Goal: Task Accomplishment & Management: Manage account settings

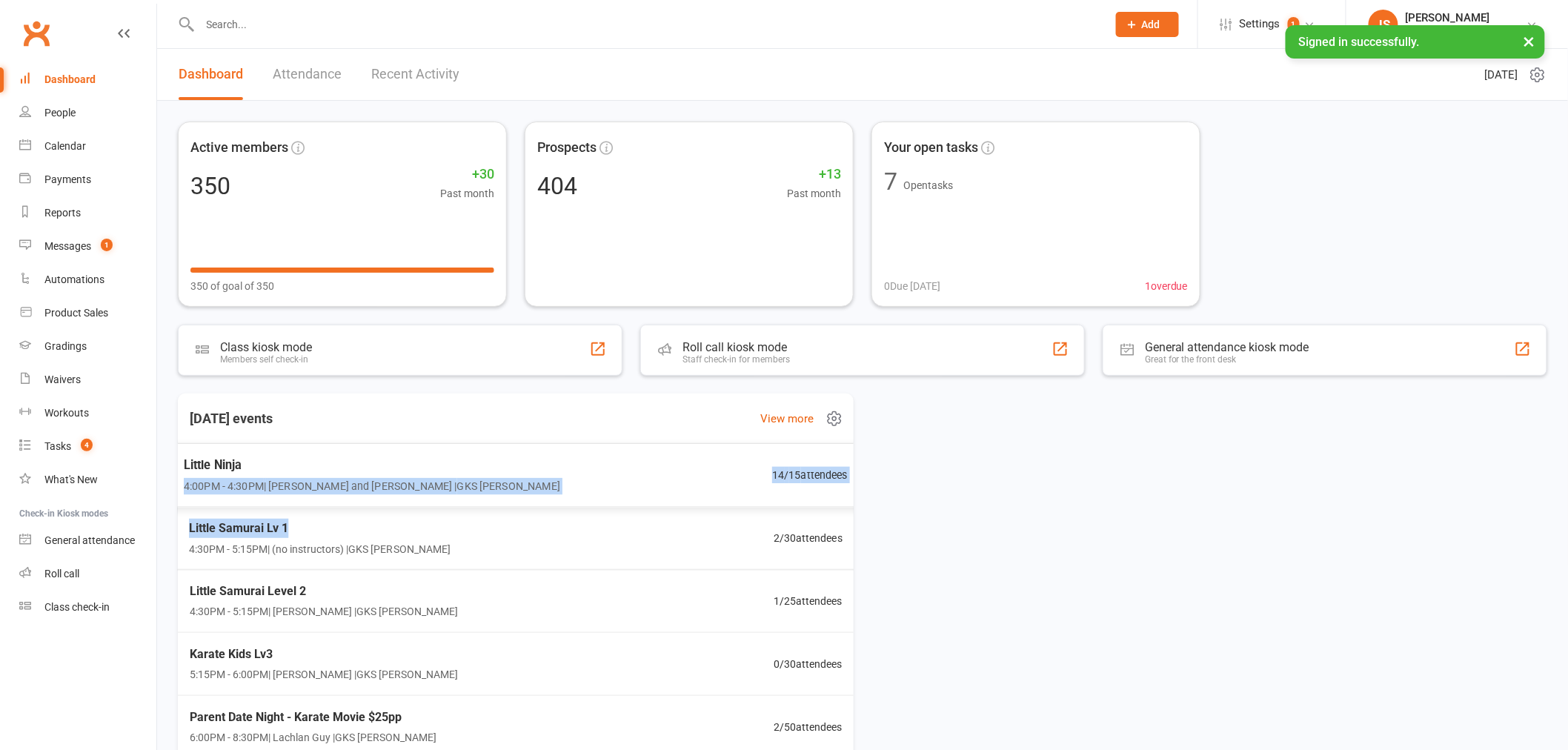
click at [499, 532] on div "Little Ninja 4:00PM - 4:30PM | [PERSON_NAME] and Lachlan Guy | GKS [PERSON_NAME…" at bounding box center [516, 600] width 688 height 314
click at [544, 482] on div "Little Ninja 4:00PM - 4:30PM | [PERSON_NAME] and [PERSON_NAME] | GKS [PERSON_NA…" at bounding box center [516, 475] width 702 height 64
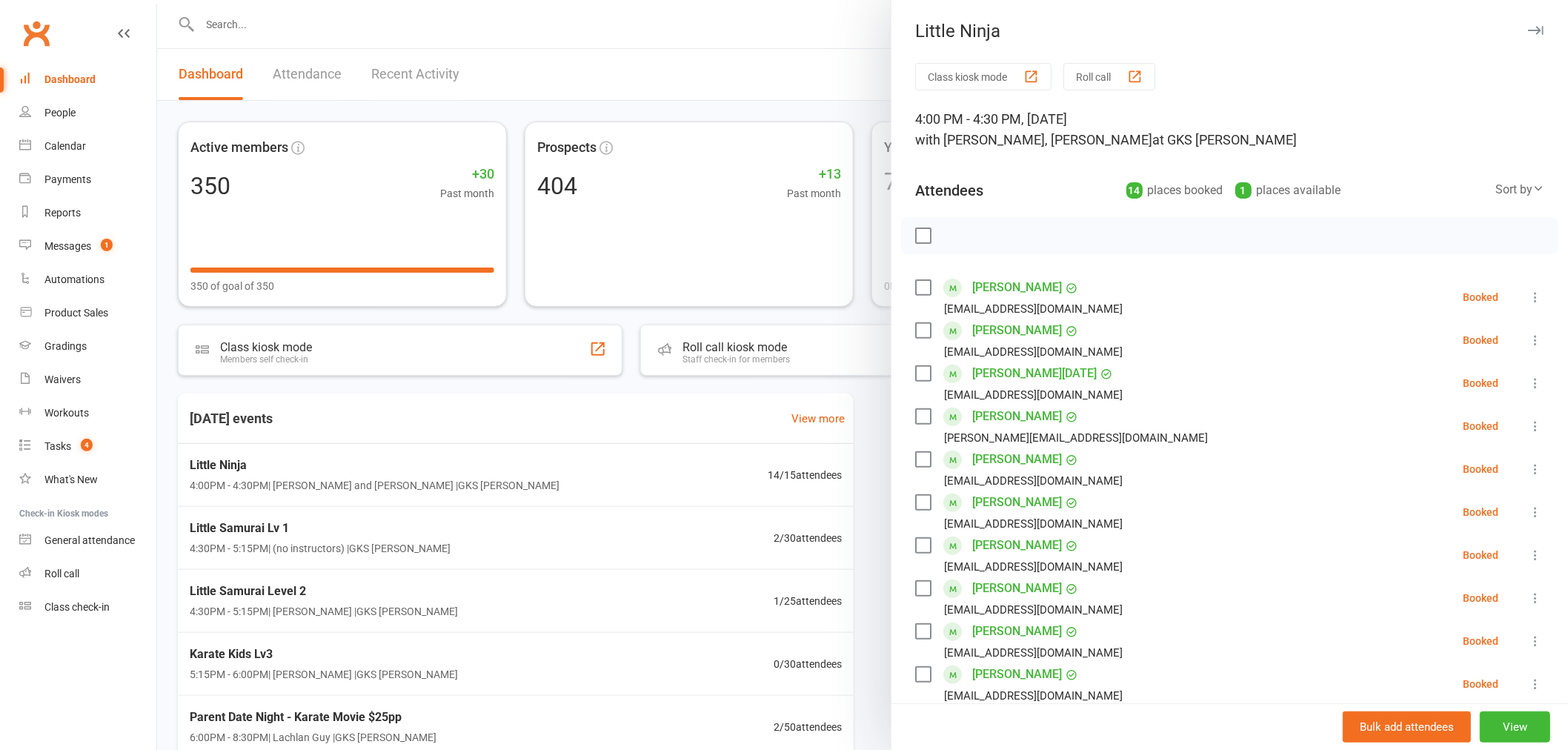
click at [1528, 509] on icon at bounding box center [1535, 511] width 15 height 15
click at [1472, 557] on link "Remove" at bounding box center [1464, 570] width 159 height 30
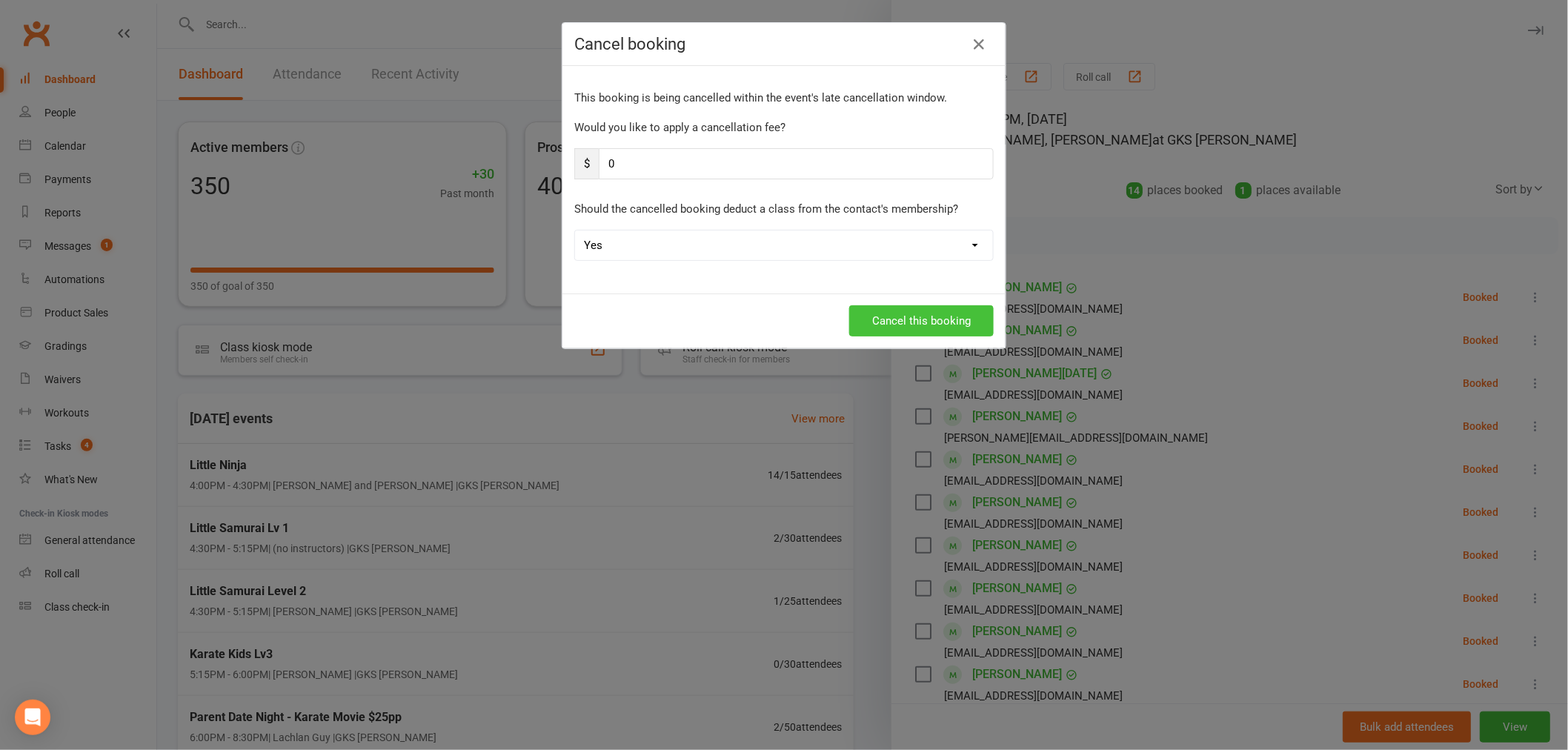
click at [910, 315] on button "Cancel this booking" at bounding box center [921, 320] width 145 height 31
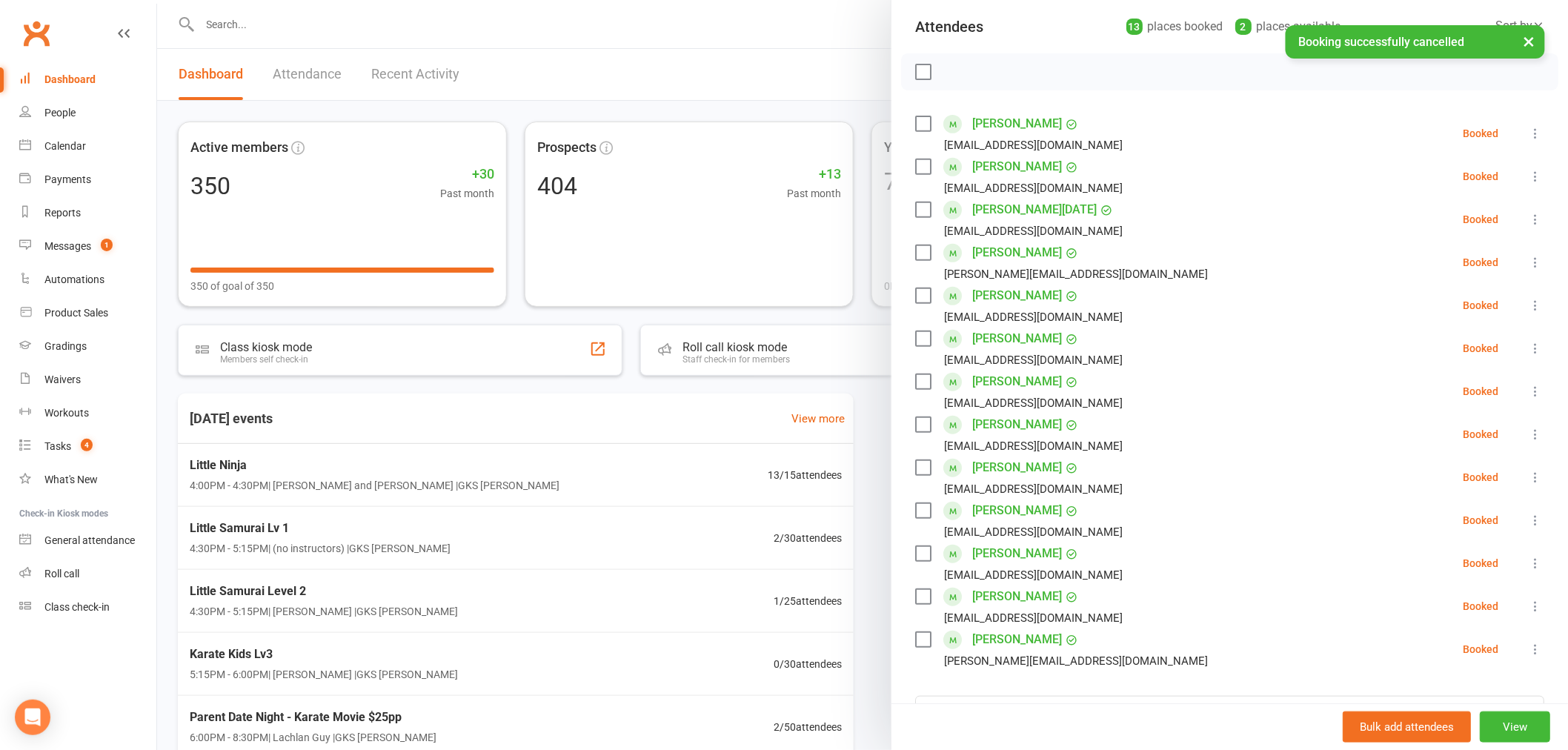
scroll to position [164, 0]
click at [275, 18] on div at bounding box center [862, 375] width 1411 height 750
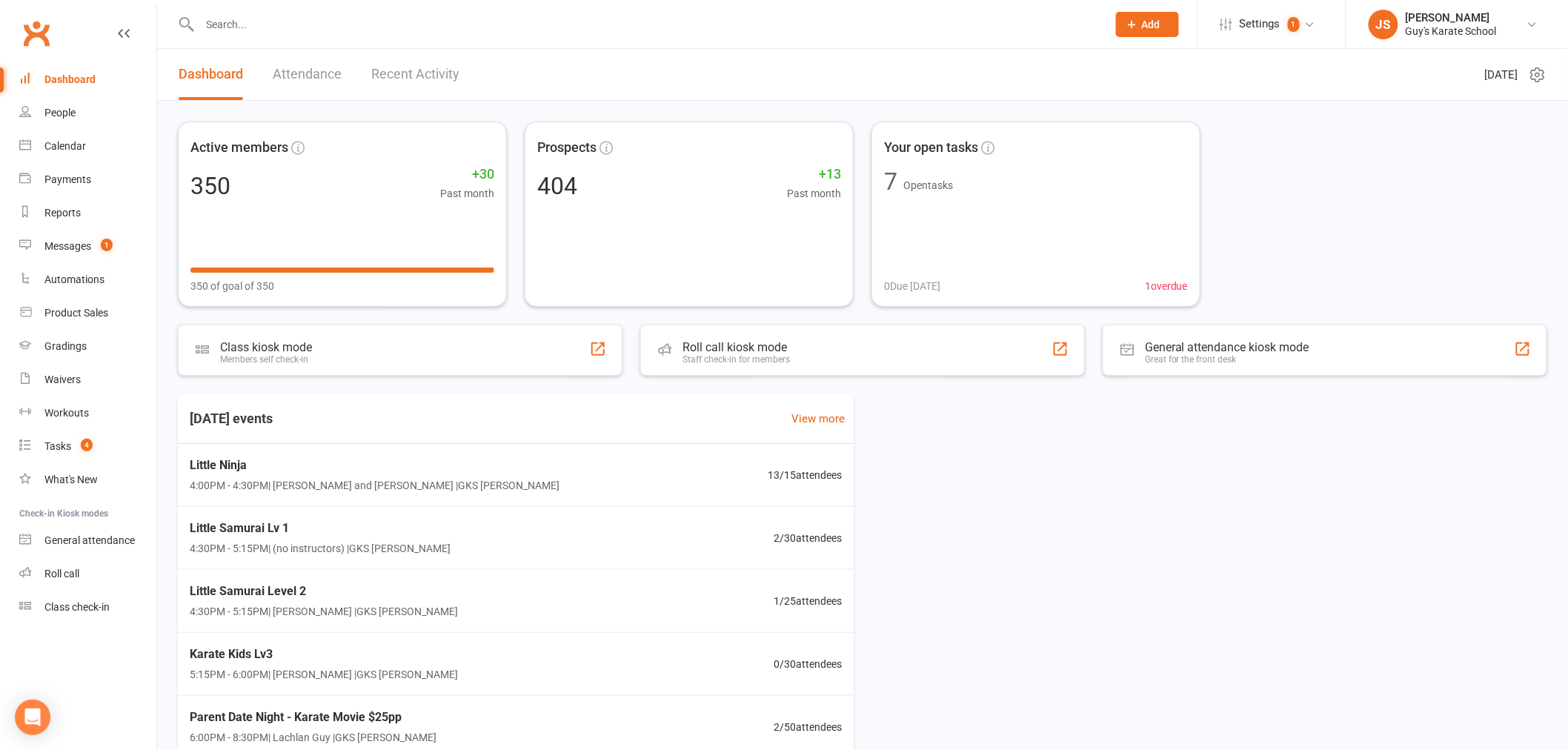
click at [259, 18] on input "text" at bounding box center [646, 24] width 901 height 21
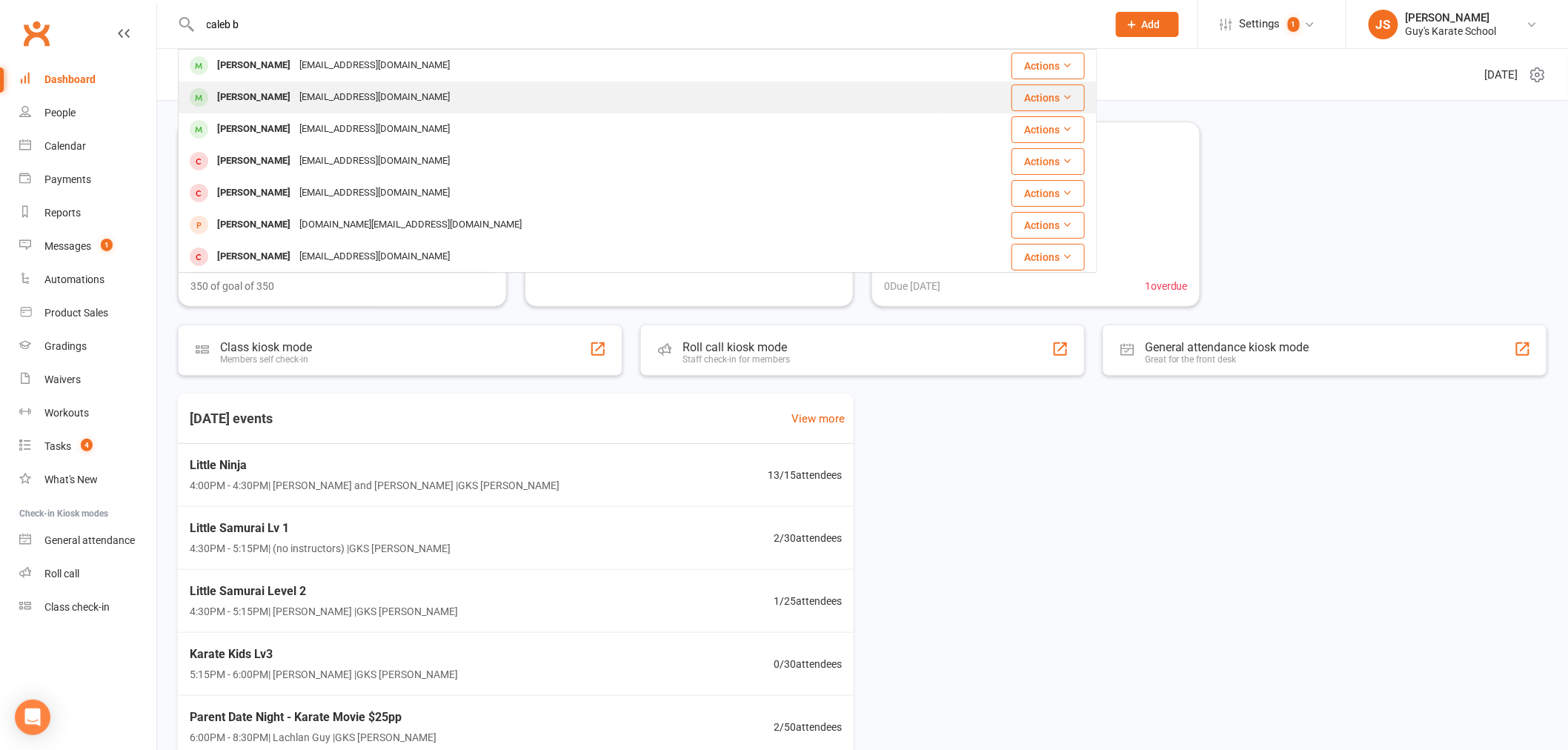
type input "caleb b"
click at [326, 100] on div "[EMAIL_ADDRESS][DOMAIN_NAME]" at bounding box center [375, 97] width 159 height 21
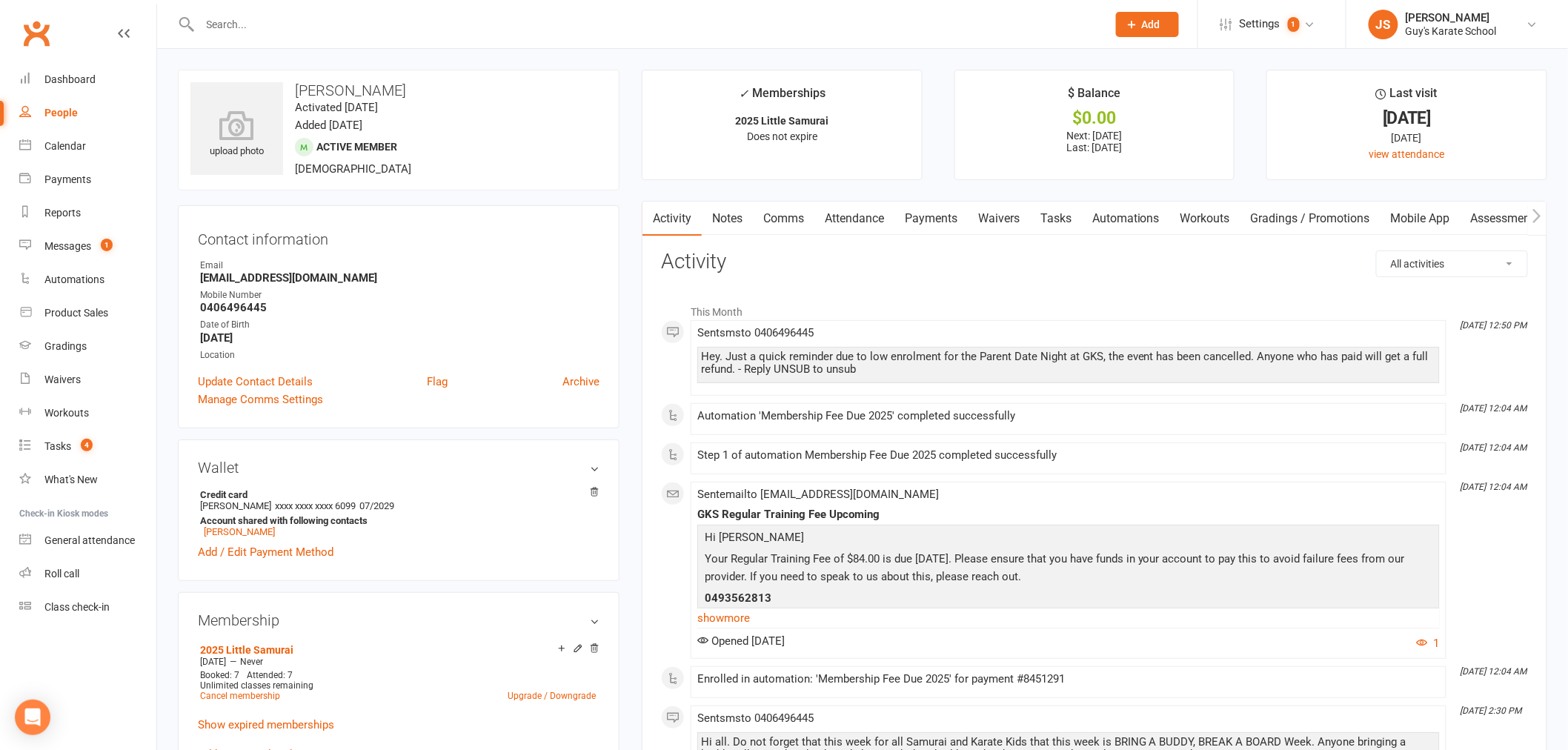
click at [728, 213] on link "Notes" at bounding box center [727, 219] width 51 height 34
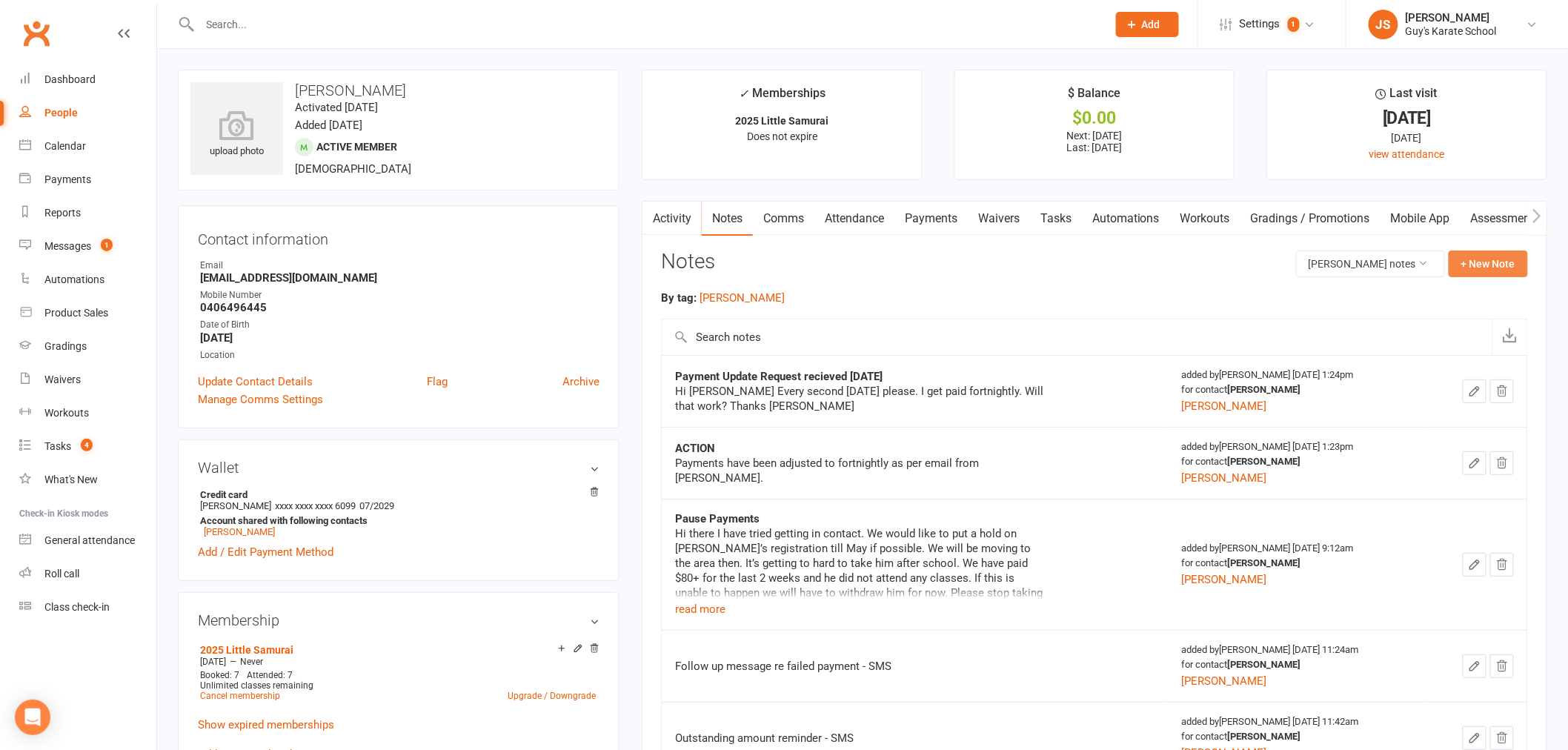
click at [1489, 268] on button "+ New Note" at bounding box center [1488, 263] width 80 height 27
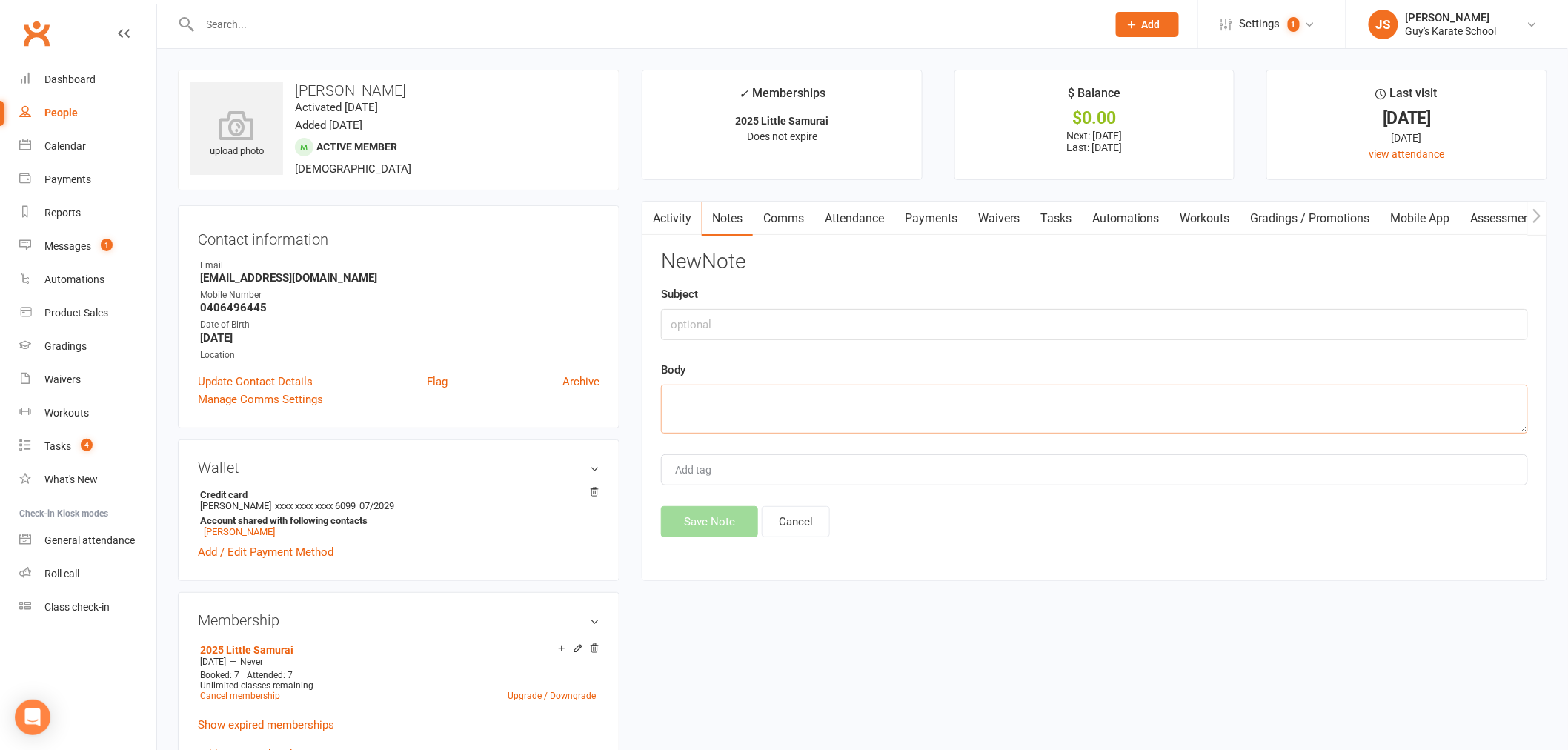
click at [861, 425] on textarea at bounding box center [1095, 409] width 867 height 49
paste textarea "Hi [PERSON_NAME] I’m sorry I’ve had a good talk to [PERSON_NAME] and he’s told …"
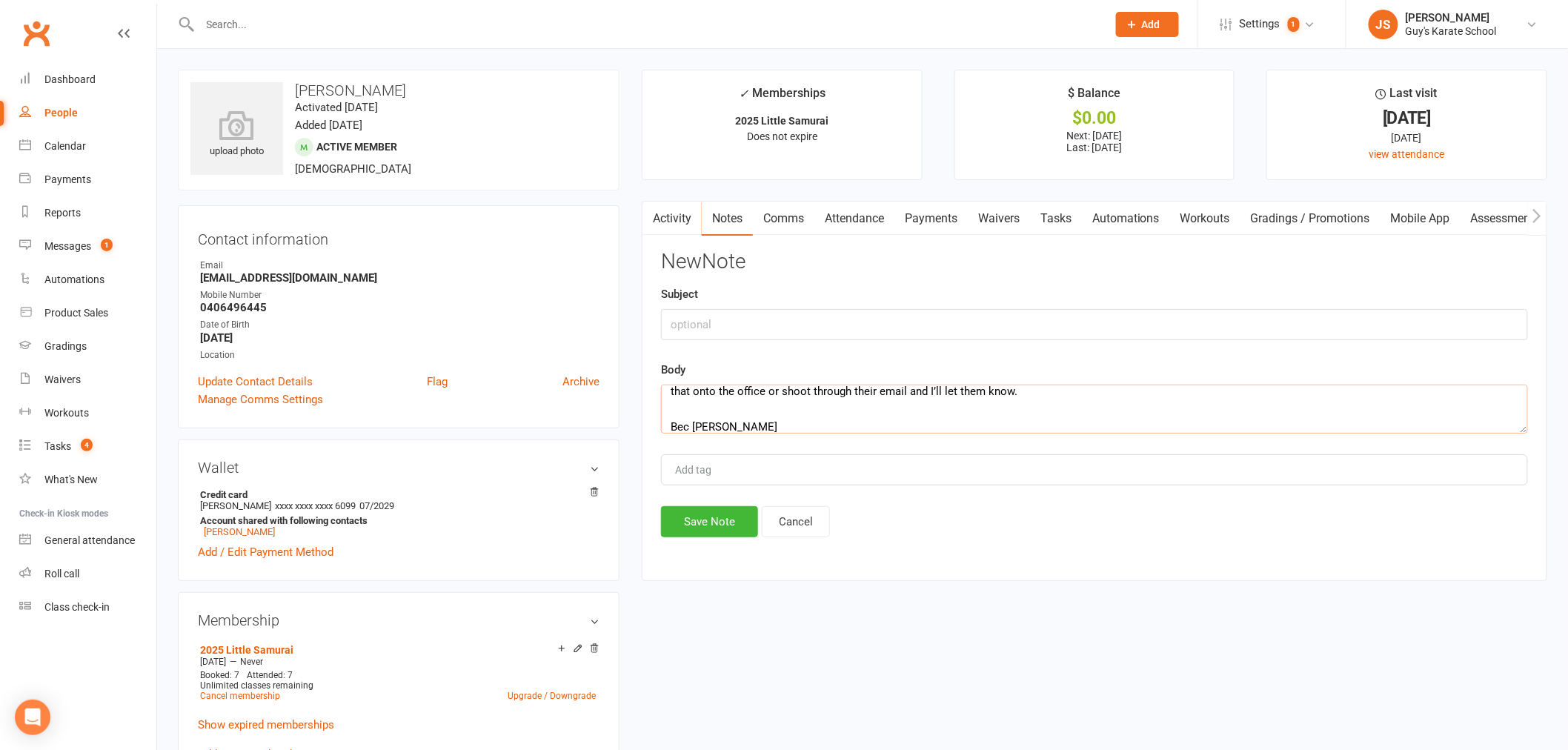
type textarea "Hi [PERSON_NAME] I’m sorry I’ve had a good talk to [PERSON_NAME] and he’s told …"
click at [971, 478] on div "Add tag" at bounding box center [1095, 469] width 867 height 31
type input "[PERSON_NAME]"
click at [691, 333] on input "text" at bounding box center [1095, 324] width 867 height 31
type input "Email received [DATE]"
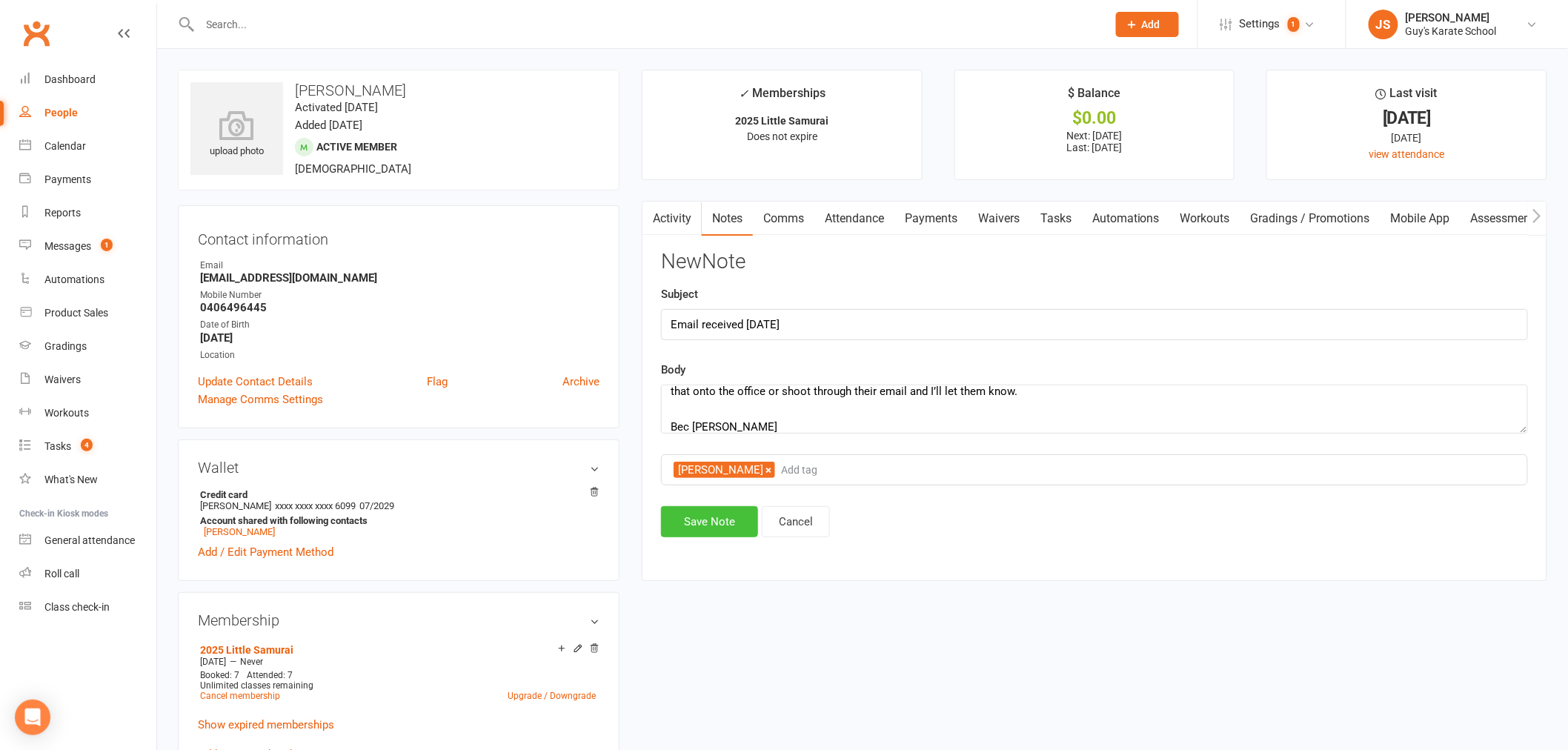
click at [679, 515] on button "Save Note" at bounding box center [709, 521] width 97 height 31
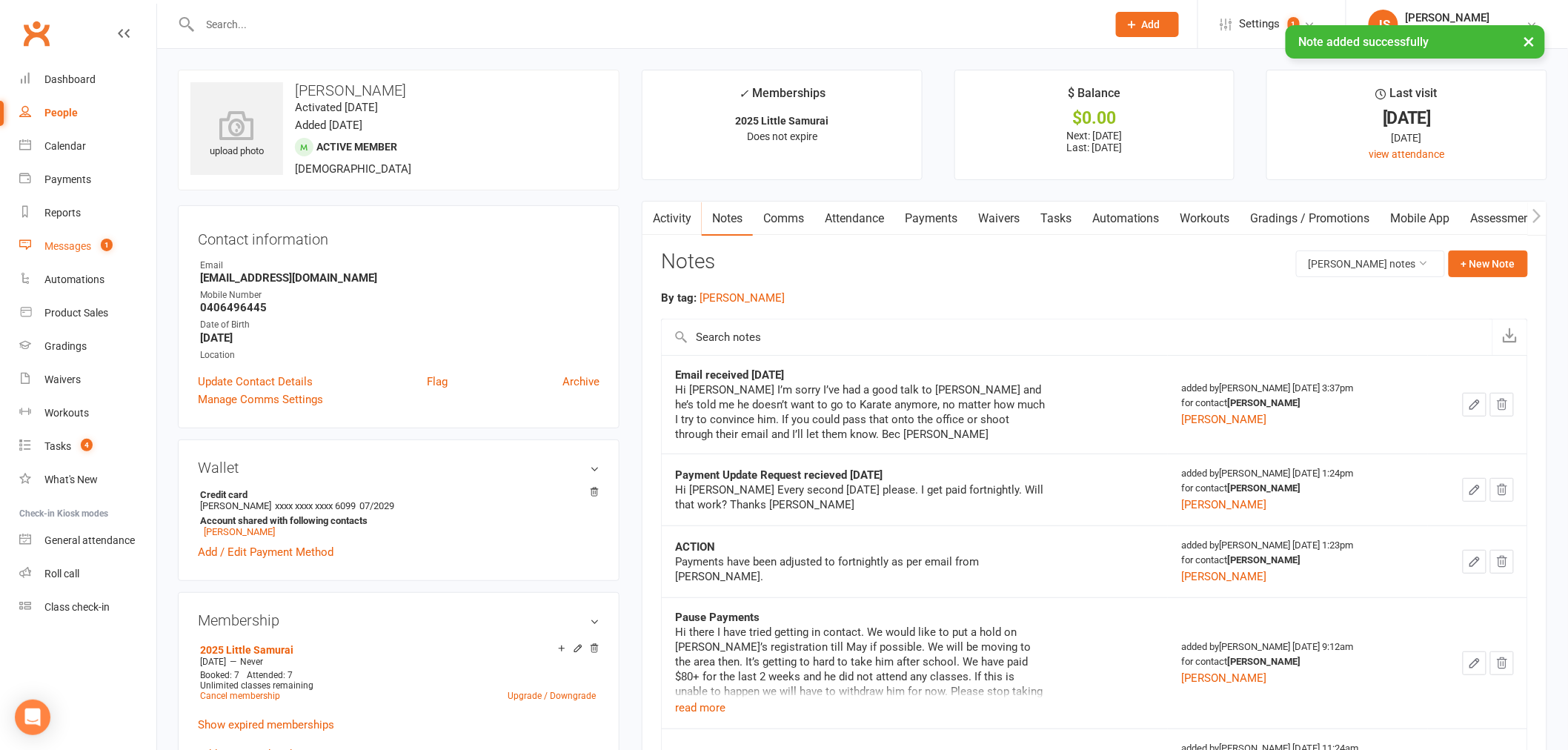
click at [56, 249] on div "Messages" at bounding box center [67, 246] width 47 height 12
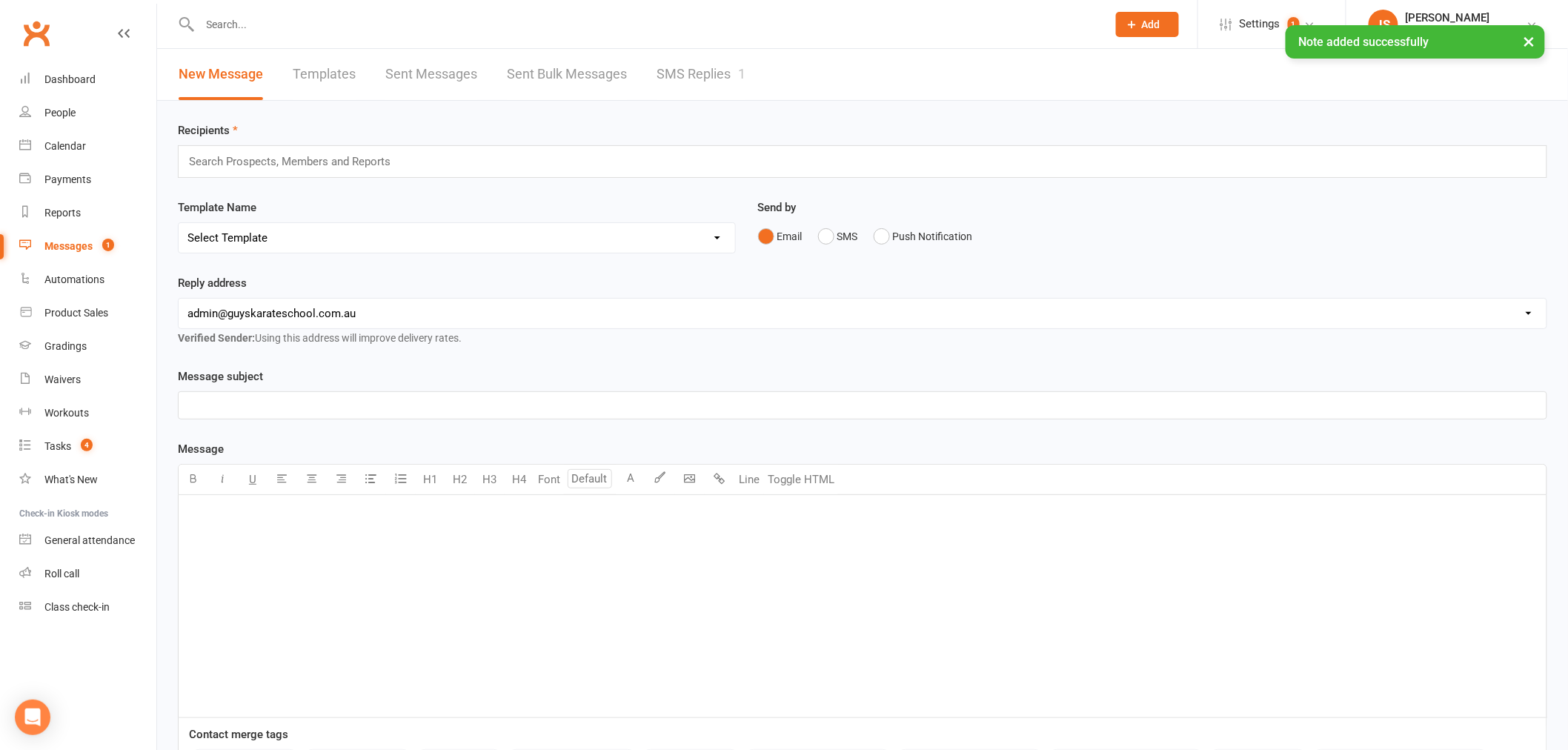
click at [689, 65] on link "SMS Replies 1" at bounding box center [701, 74] width 89 height 51
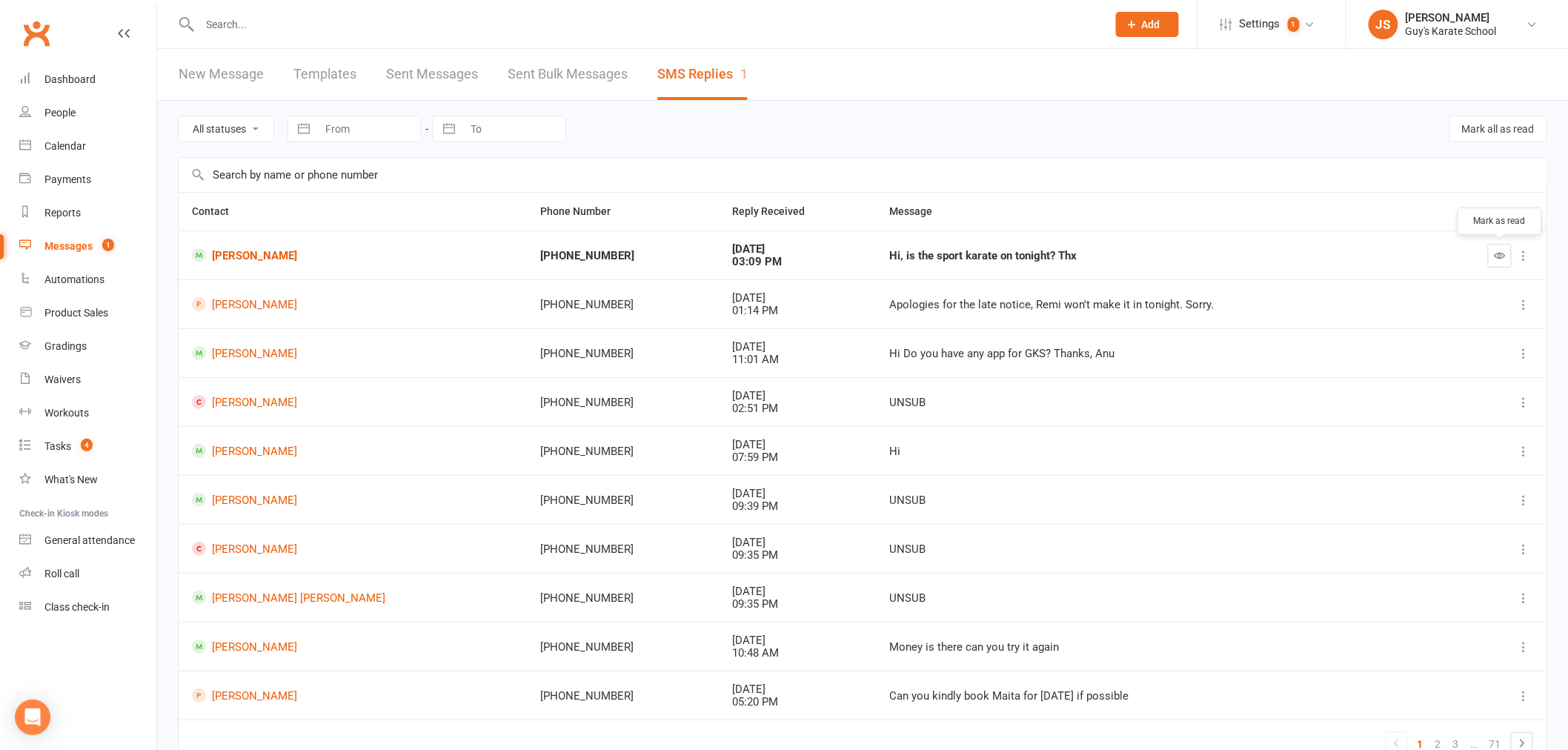
click at [1495, 255] on icon "button" at bounding box center [1500, 255] width 11 height 11
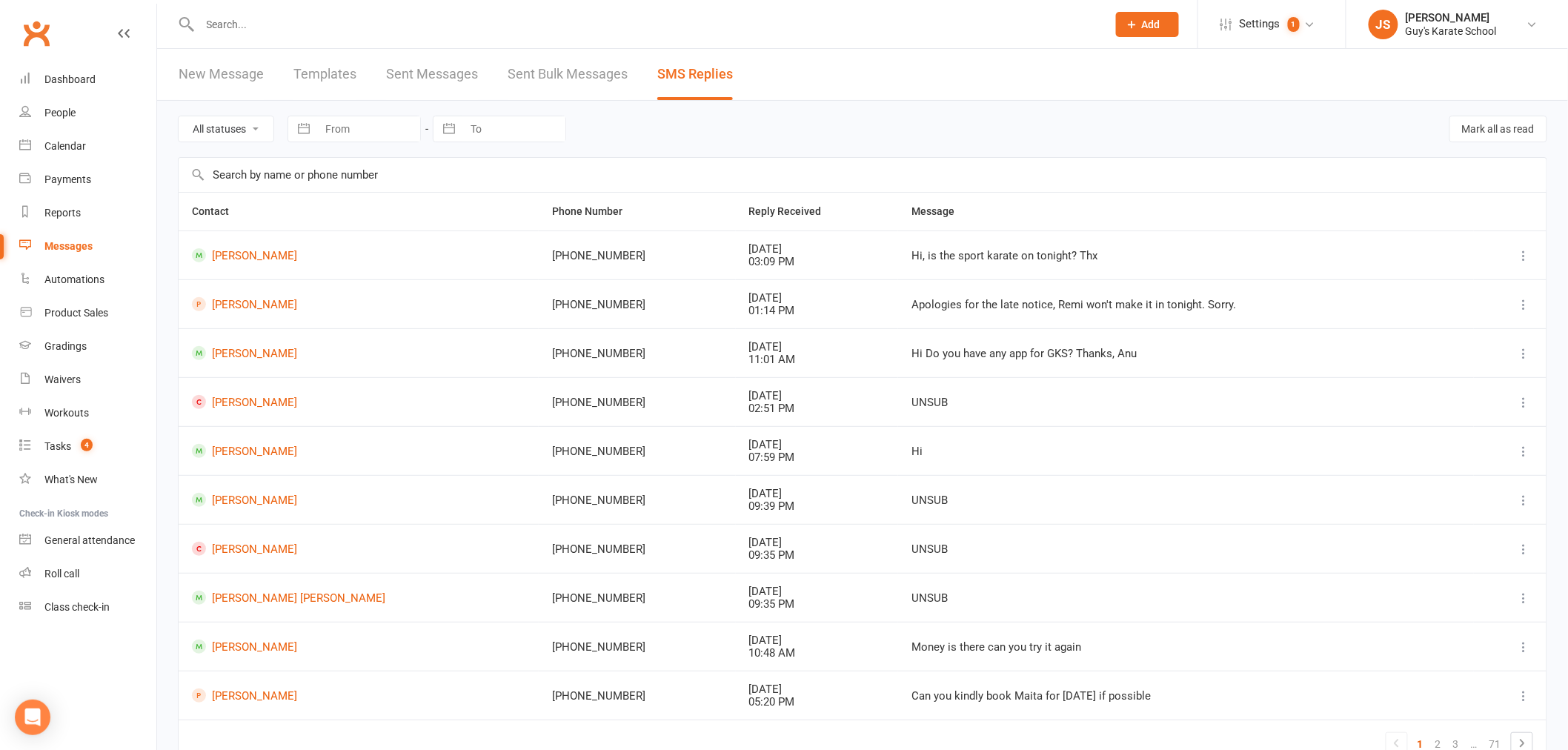
click at [443, 86] on link "Sent Messages" at bounding box center [432, 74] width 92 height 51
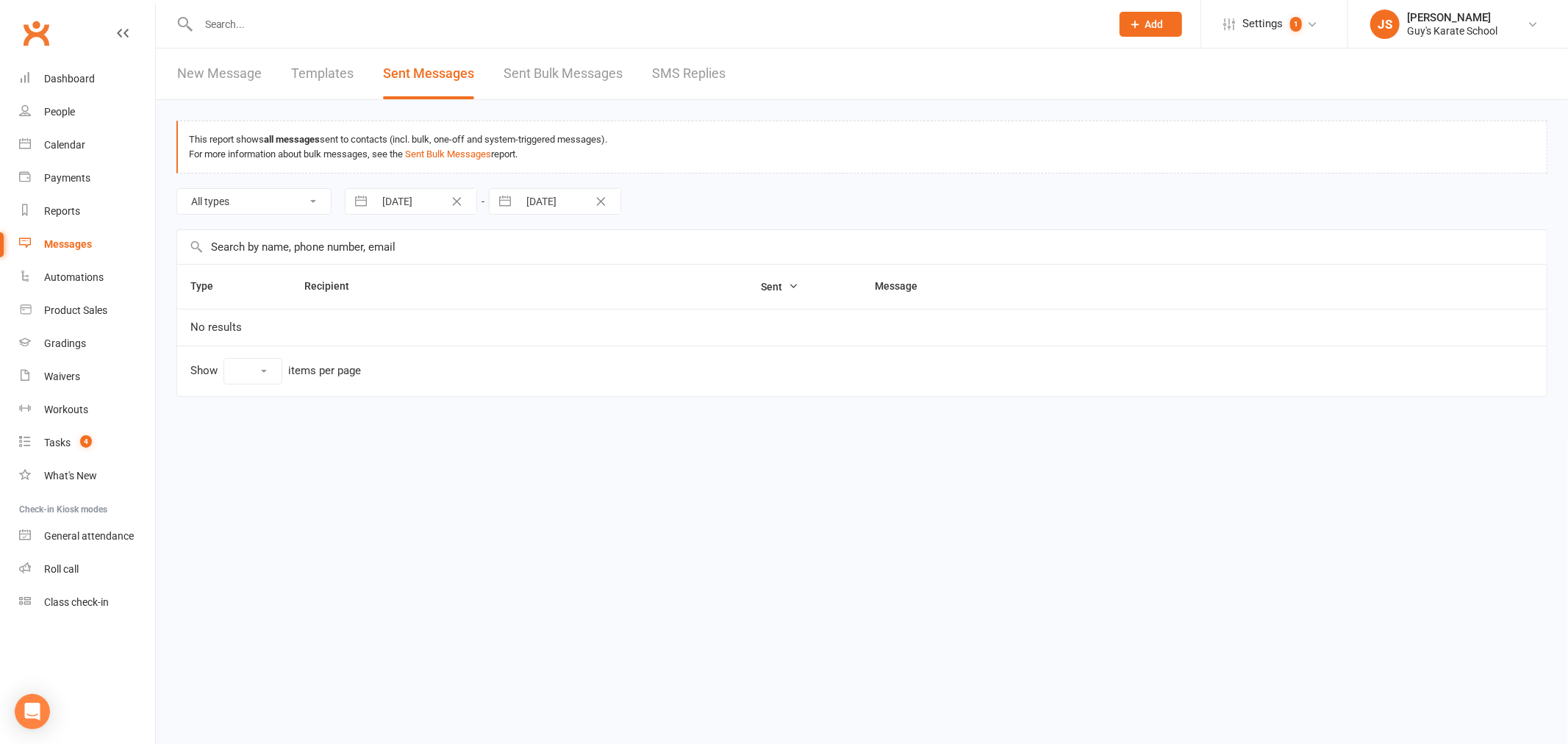
select select "100"
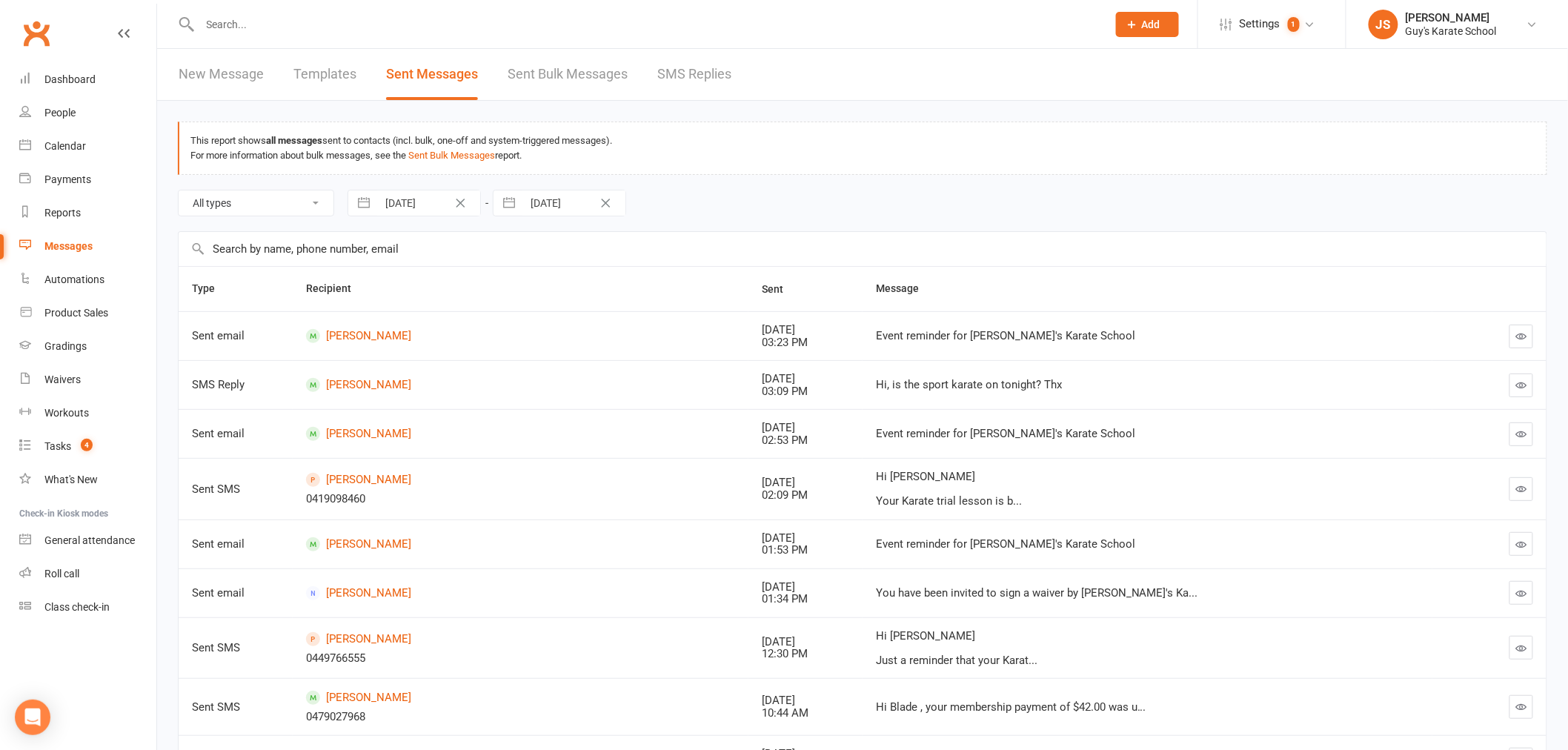
click at [221, 70] on link "New Message" at bounding box center [221, 74] width 85 height 51
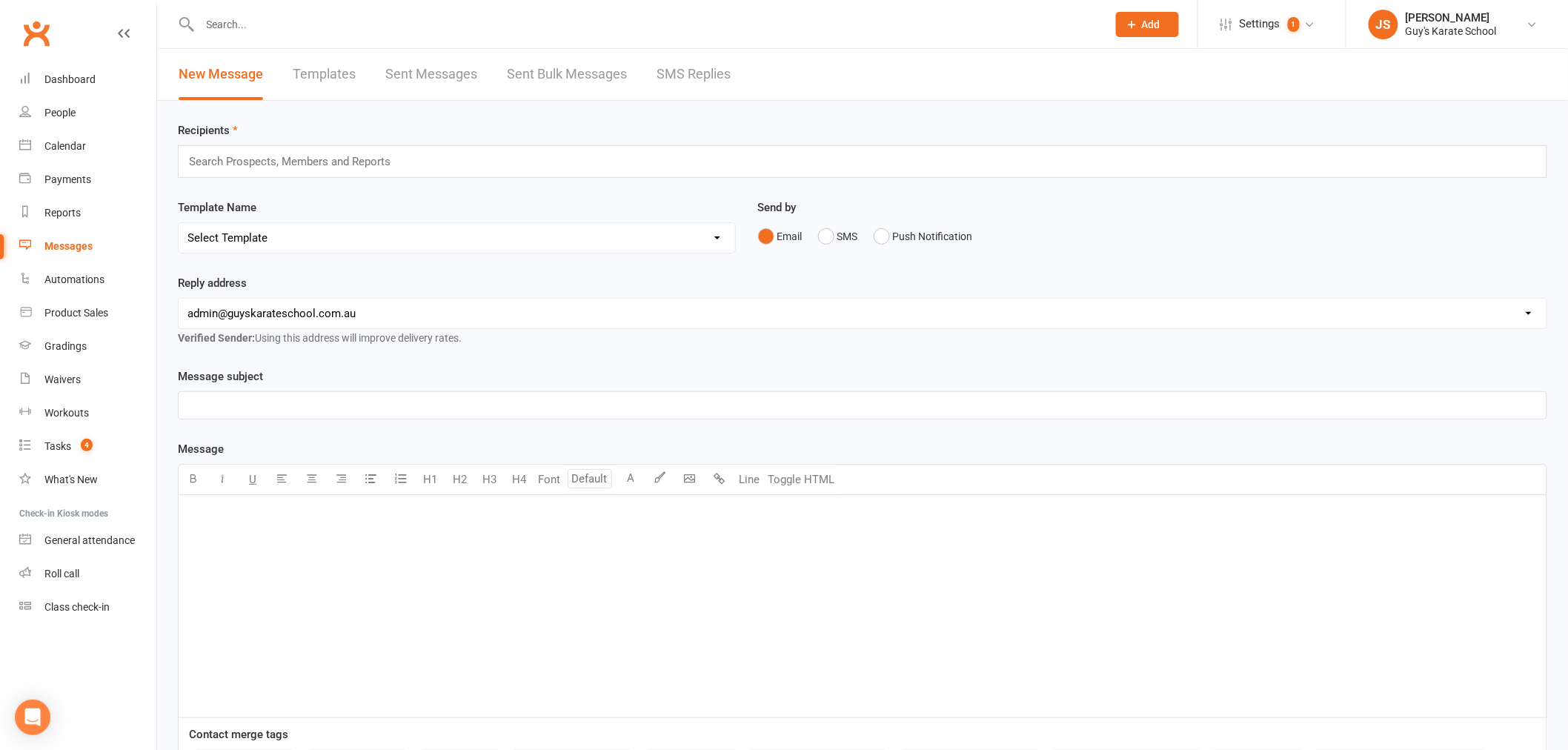
click at [304, 512] on p "﻿" at bounding box center [862, 514] width 1350 height 18
drag, startPoint x: 187, startPoint y: 509, endPoint x: 233, endPoint y: 508, distance: 46.0
click at [233, 508] on span "SPORTS Karate tonight" at bounding box center [243, 514] width 112 height 13
click at [327, 512] on p "SPORTS Karate tonight" at bounding box center [862, 514] width 1350 height 18
drag, startPoint x: 327, startPoint y: 512, endPoint x: 168, endPoint y: 507, distance: 159.1
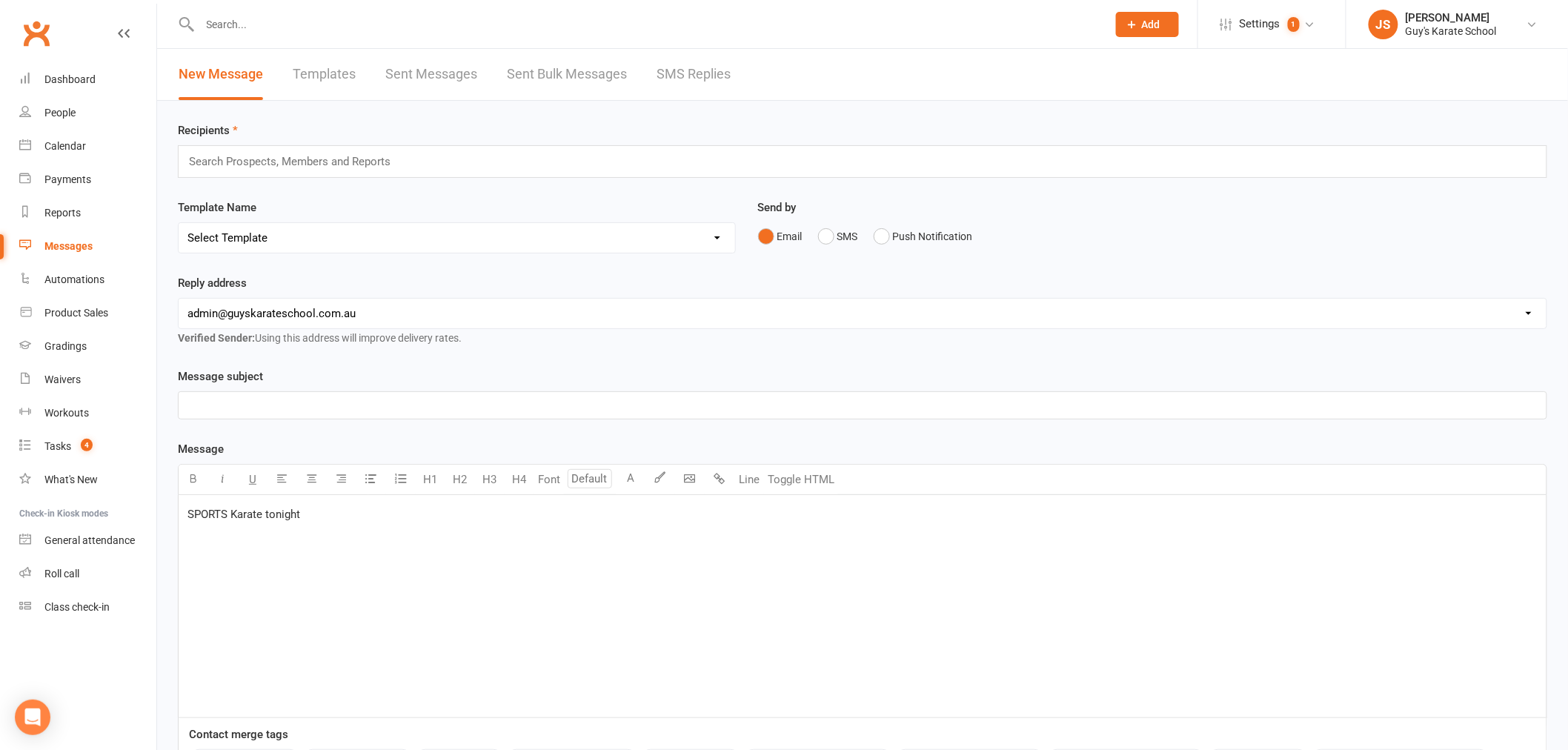
click at [168, 507] on div "Message subject ﻿ Message U H1 H2 H3 H4 Font A Line Toggle HTML SPORTS Karate t…" at bounding box center [863, 598] width 1392 height 460
click at [57, 144] on div "Calendar" at bounding box center [65, 146] width 41 height 12
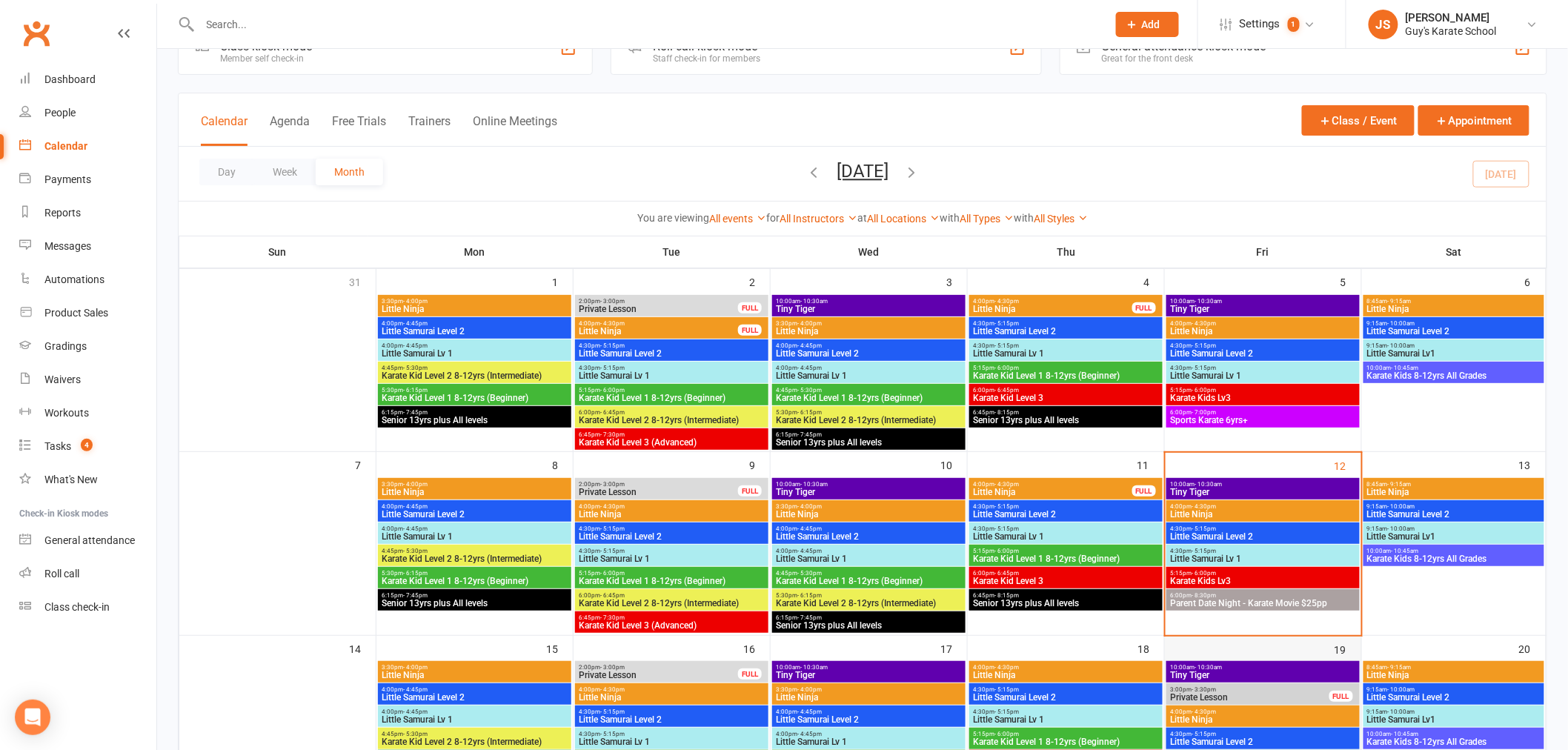
scroll to position [83, 0]
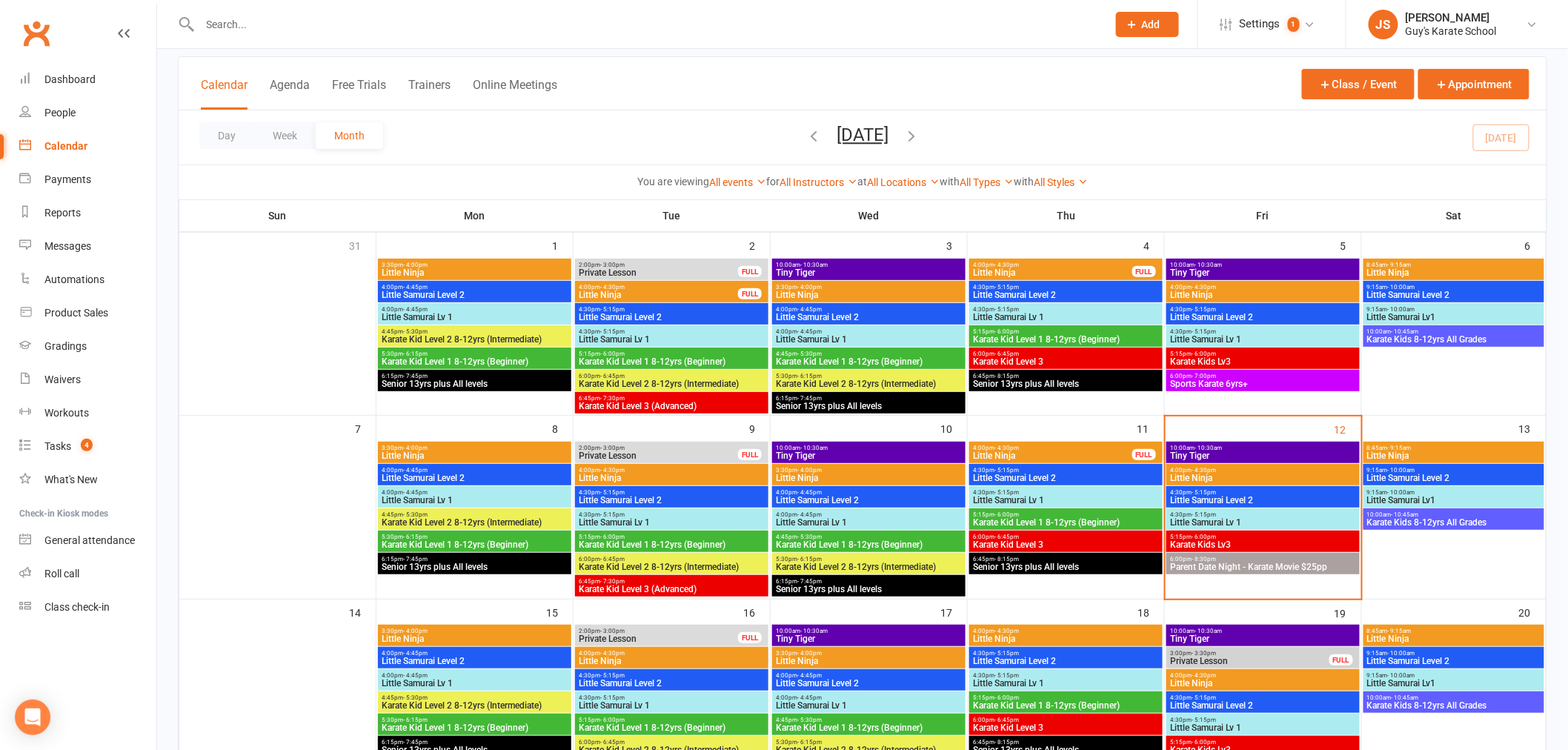
click at [1270, 473] on span "Little Ninja" at bounding box center [1263, 478] width 187 height 9
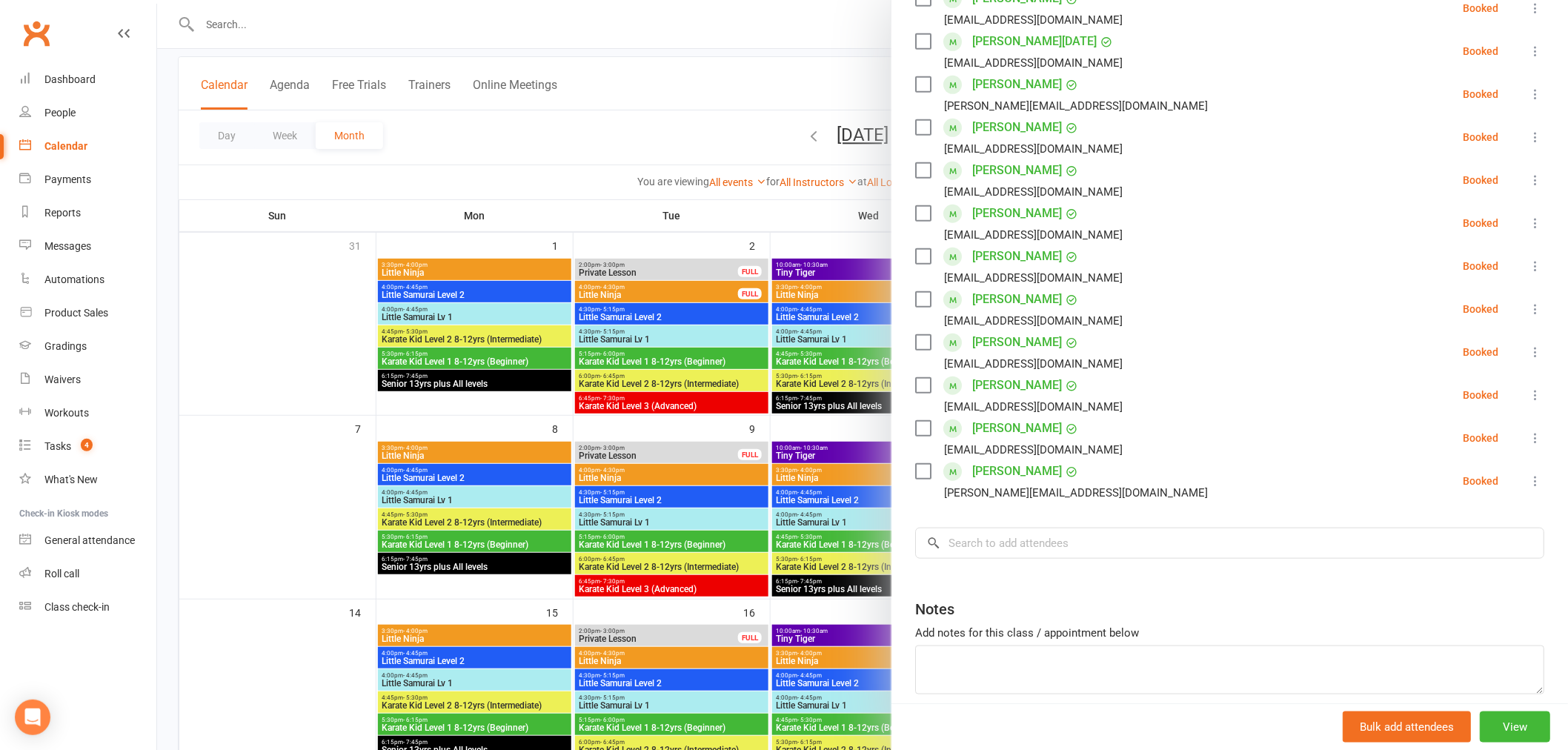
scroll to position [397, 0]
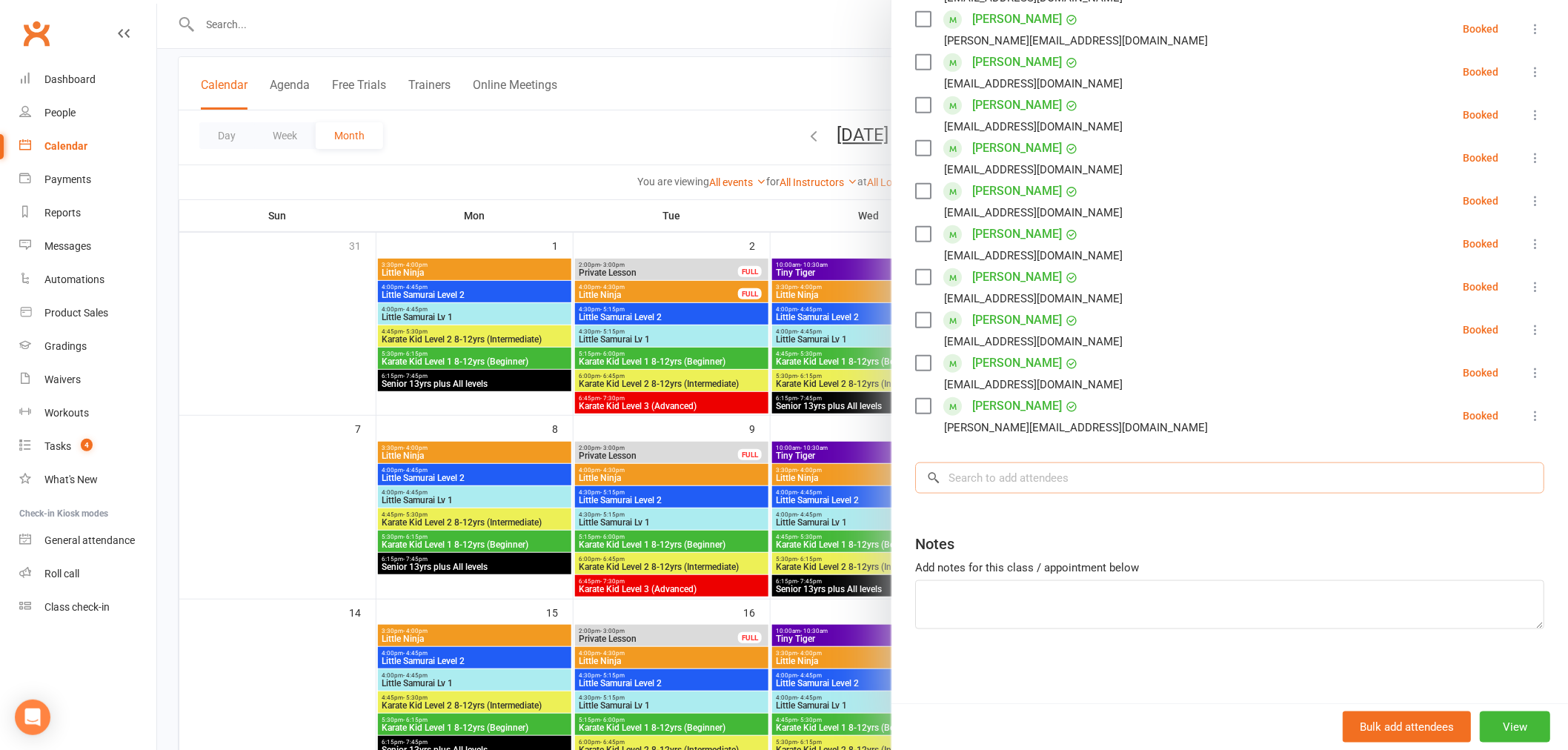
click at [1047, 472] on input "search" at bounding box center [1230, 478] width 629 height 31
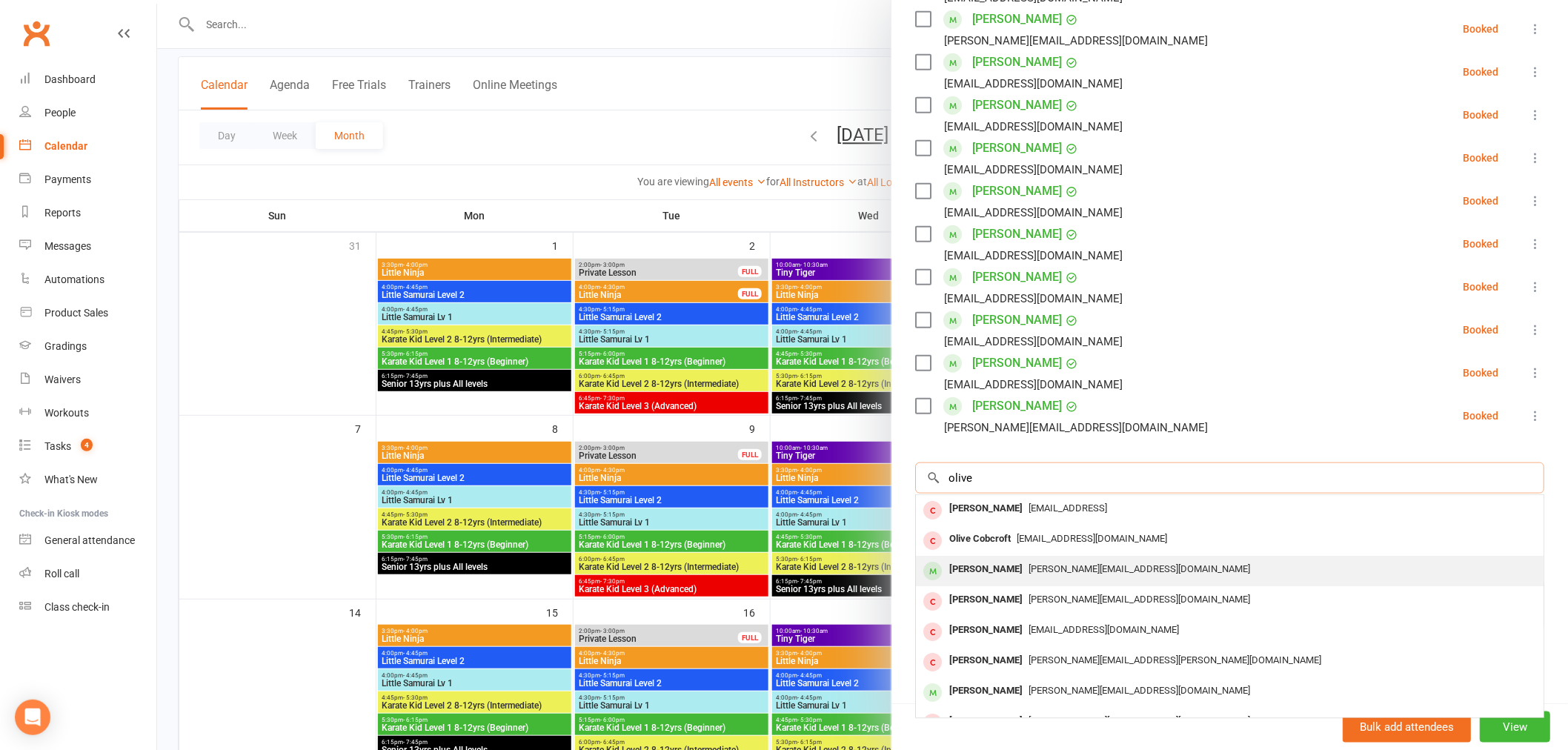
type input "olive"
click at [1039, 563] on span "[PERSON_NAME][EMAIL_ADDRESS][DOMAIN_NAME]" at bounding box center [1140, 568] width 222 height 11
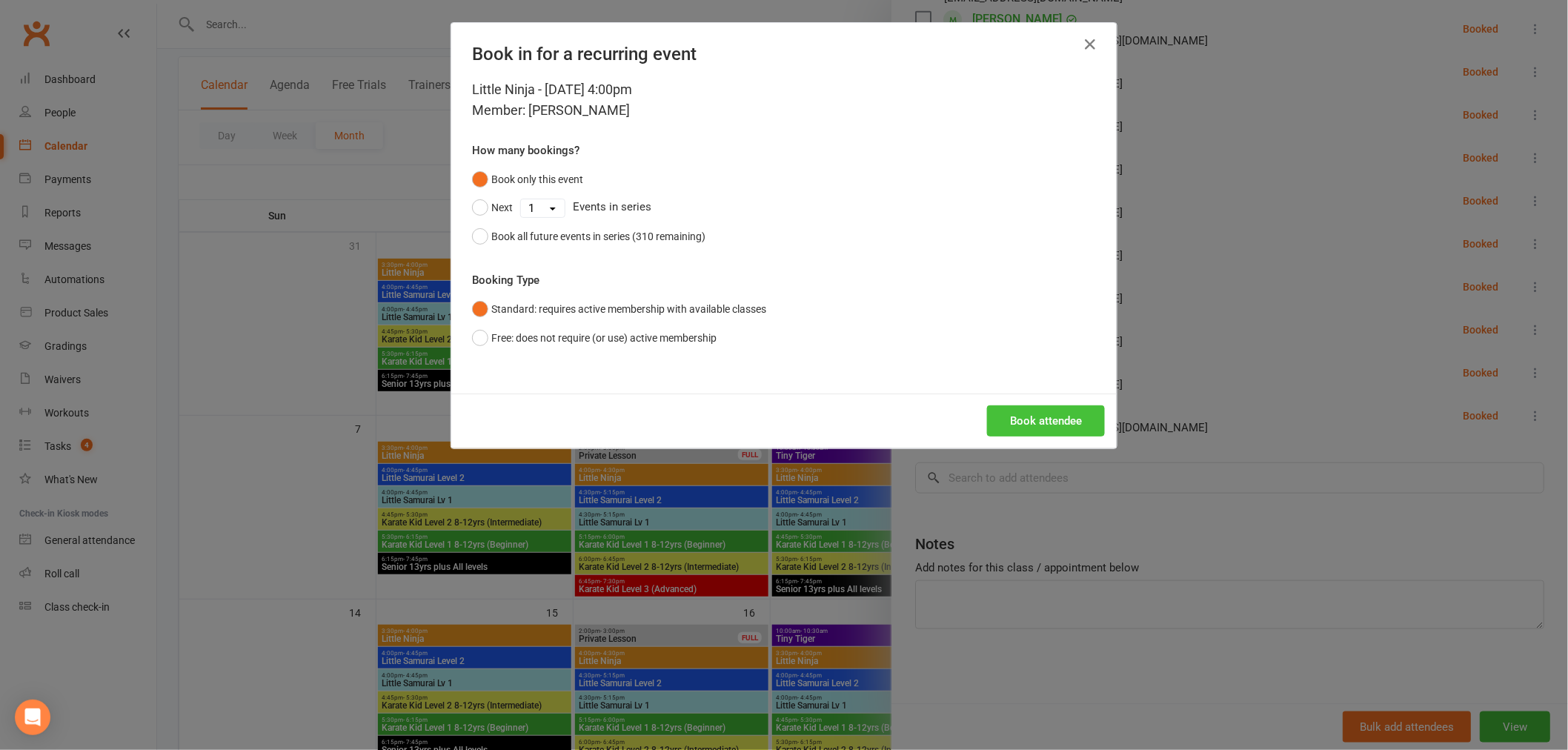
click at [1043, 414] on button "Book attendee" at bounding box center [1046, 420] width 118 height 31
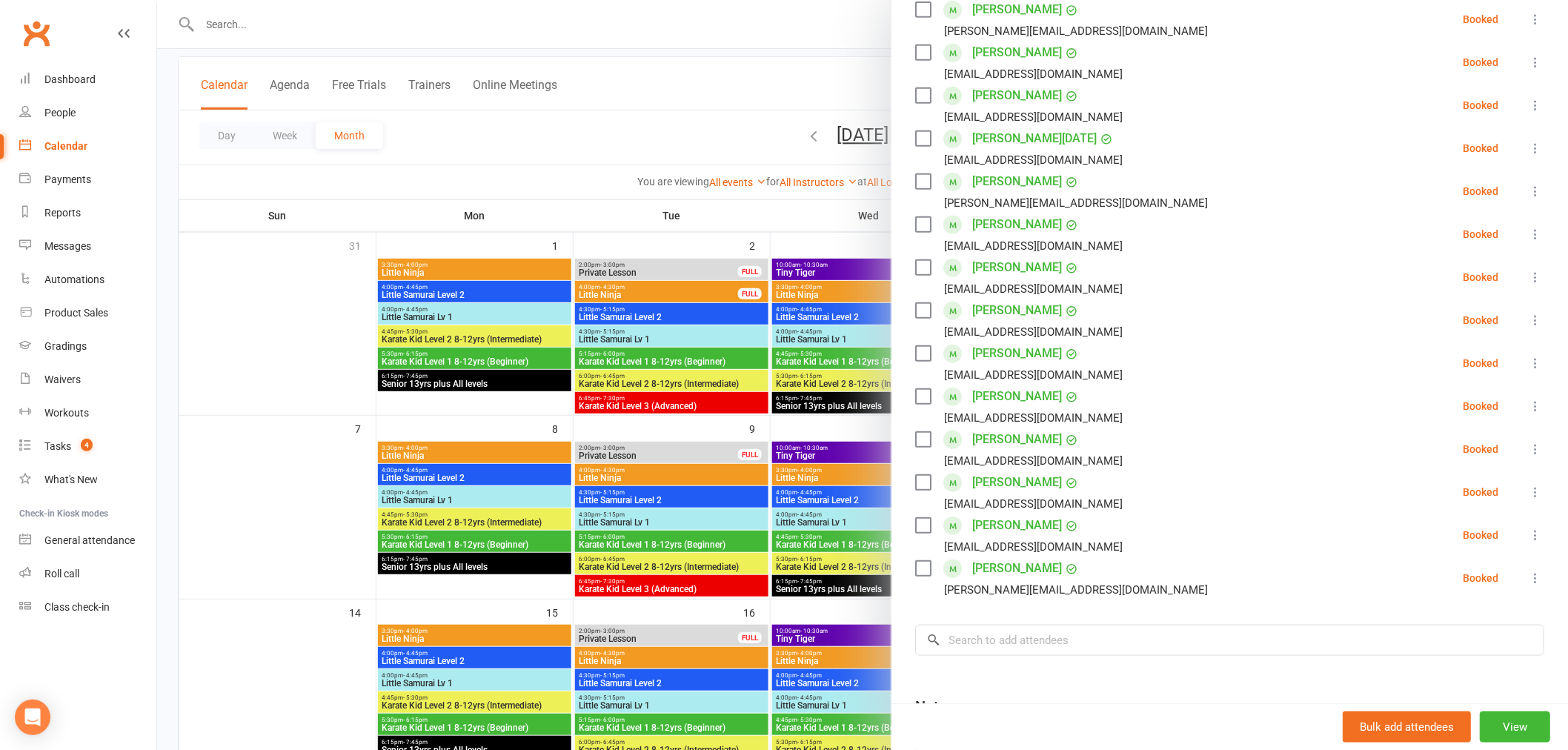
scroll to position [329, 0]
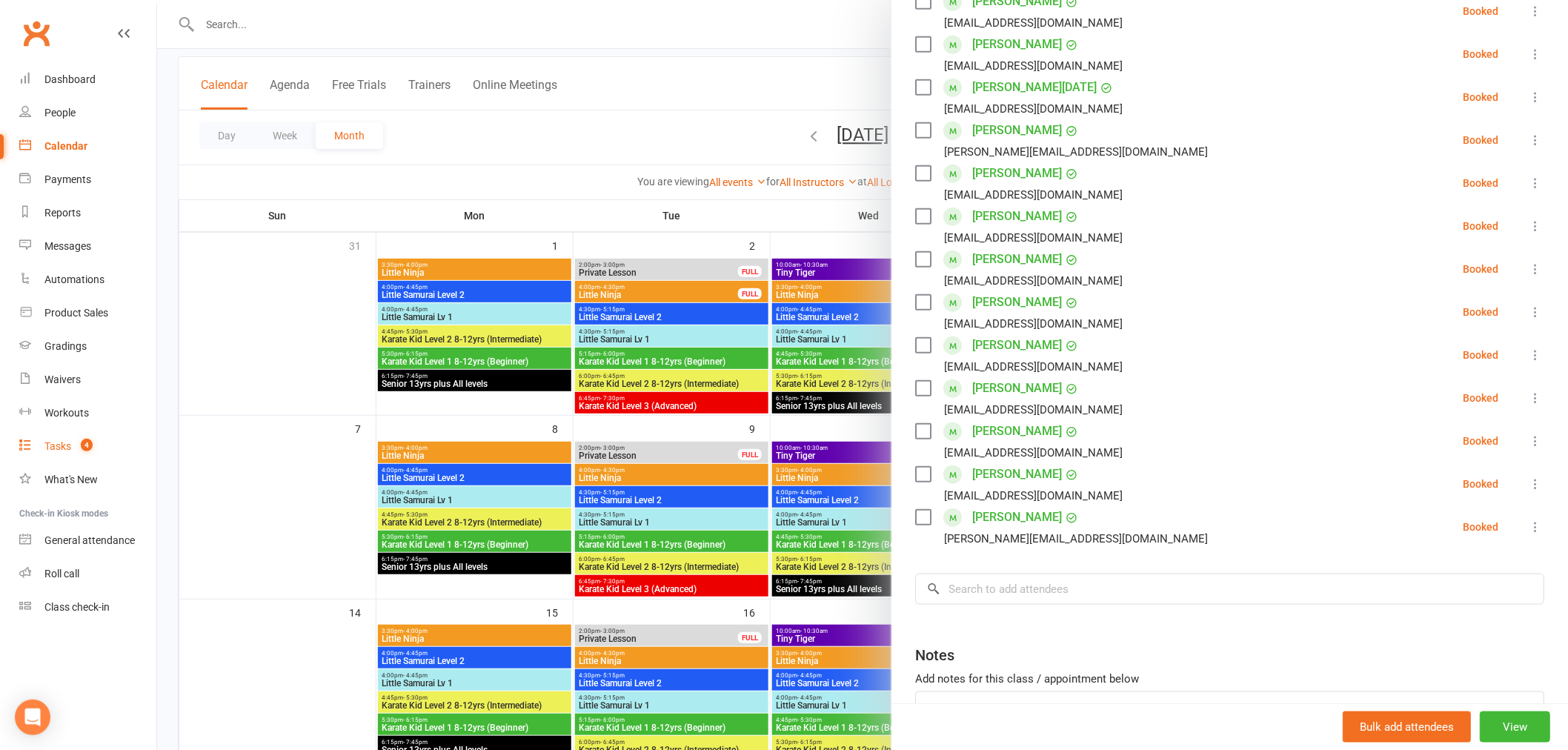
click at [56, 446] on div "Tasks" at bounding box center [57, 446] width 27 height 12
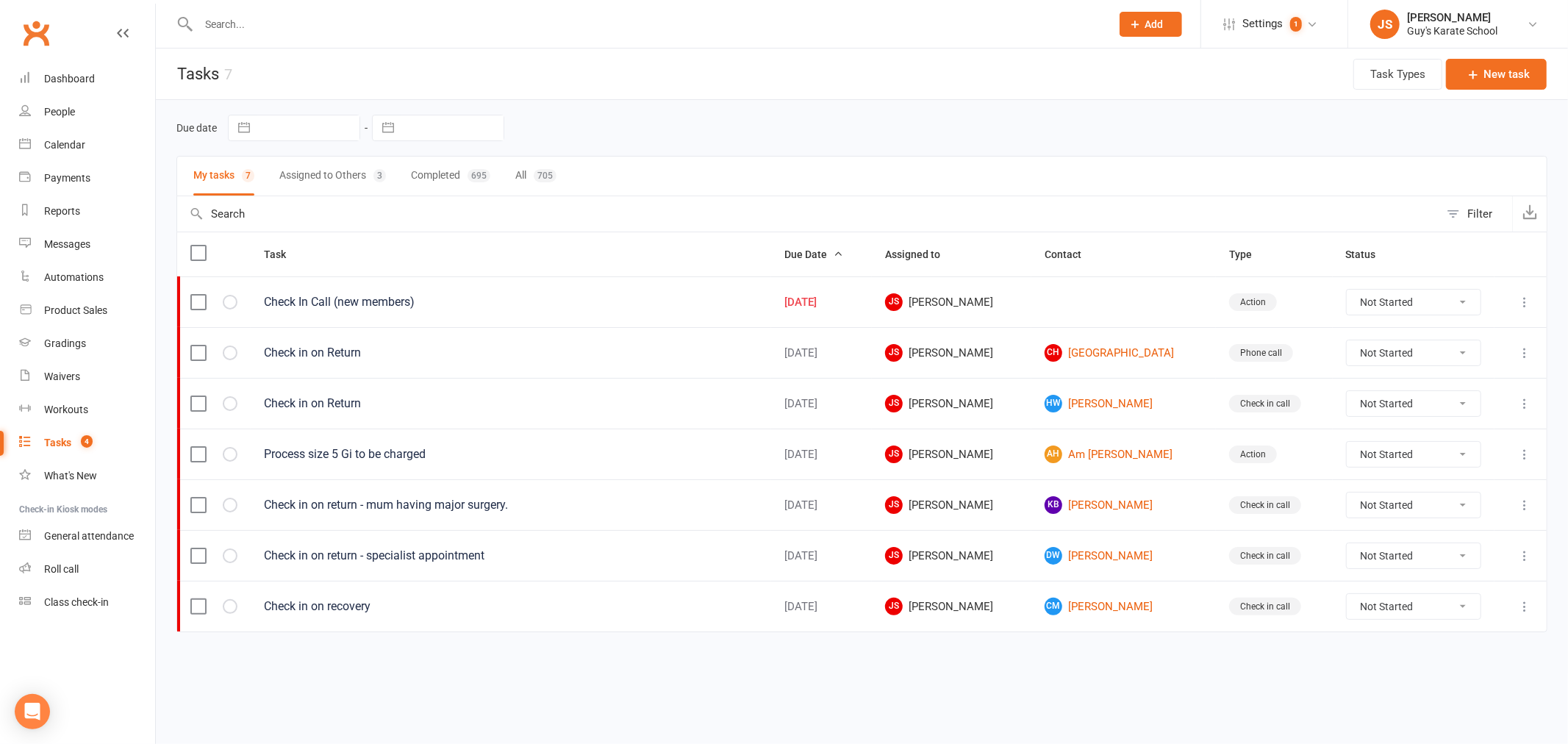
click at [350, 184] on button "Assigned to Others 3" at bounding box center [332, 175] width 106 height 39
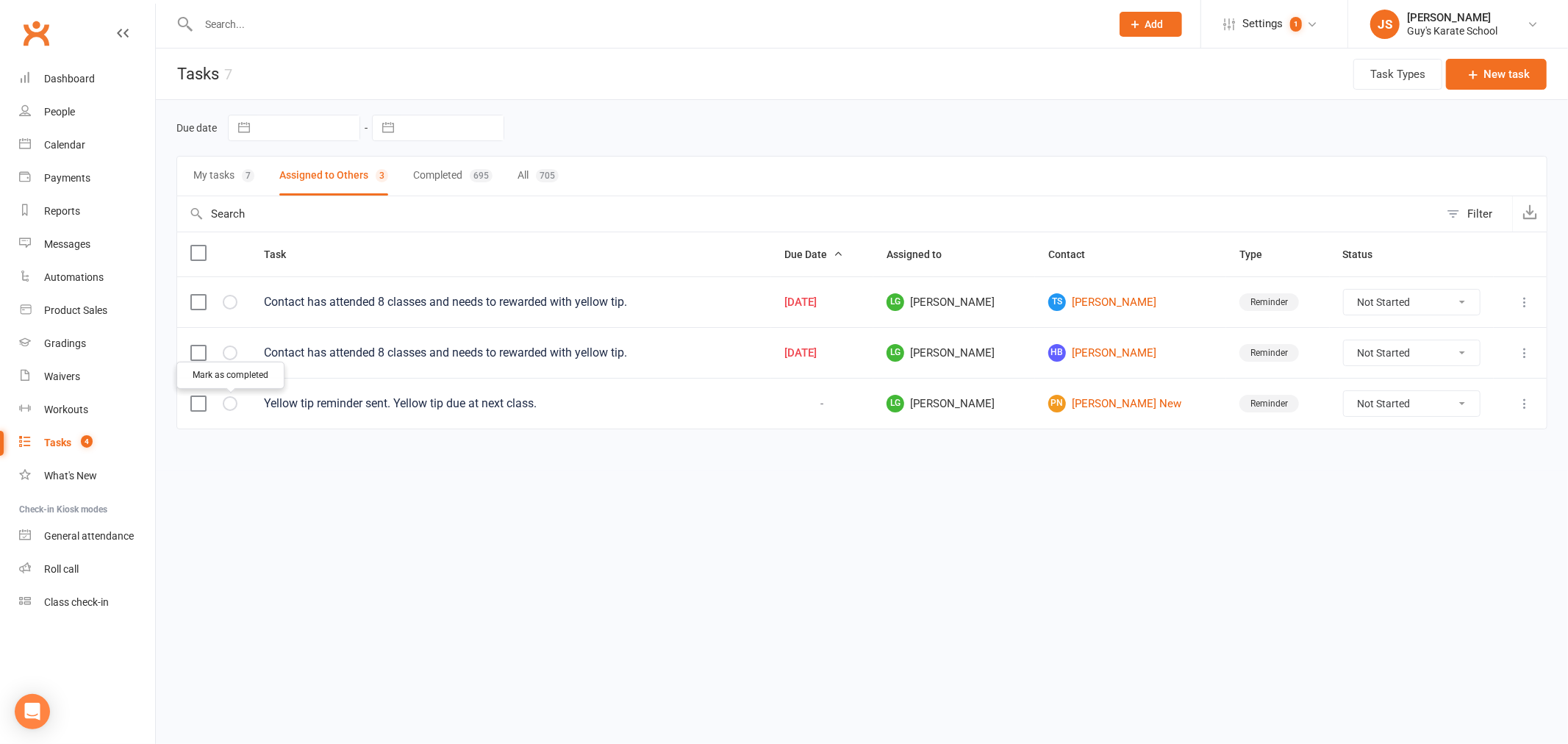
click at [0, 0] on icon "button" at bounding box center [0, 0] width 0 height 0
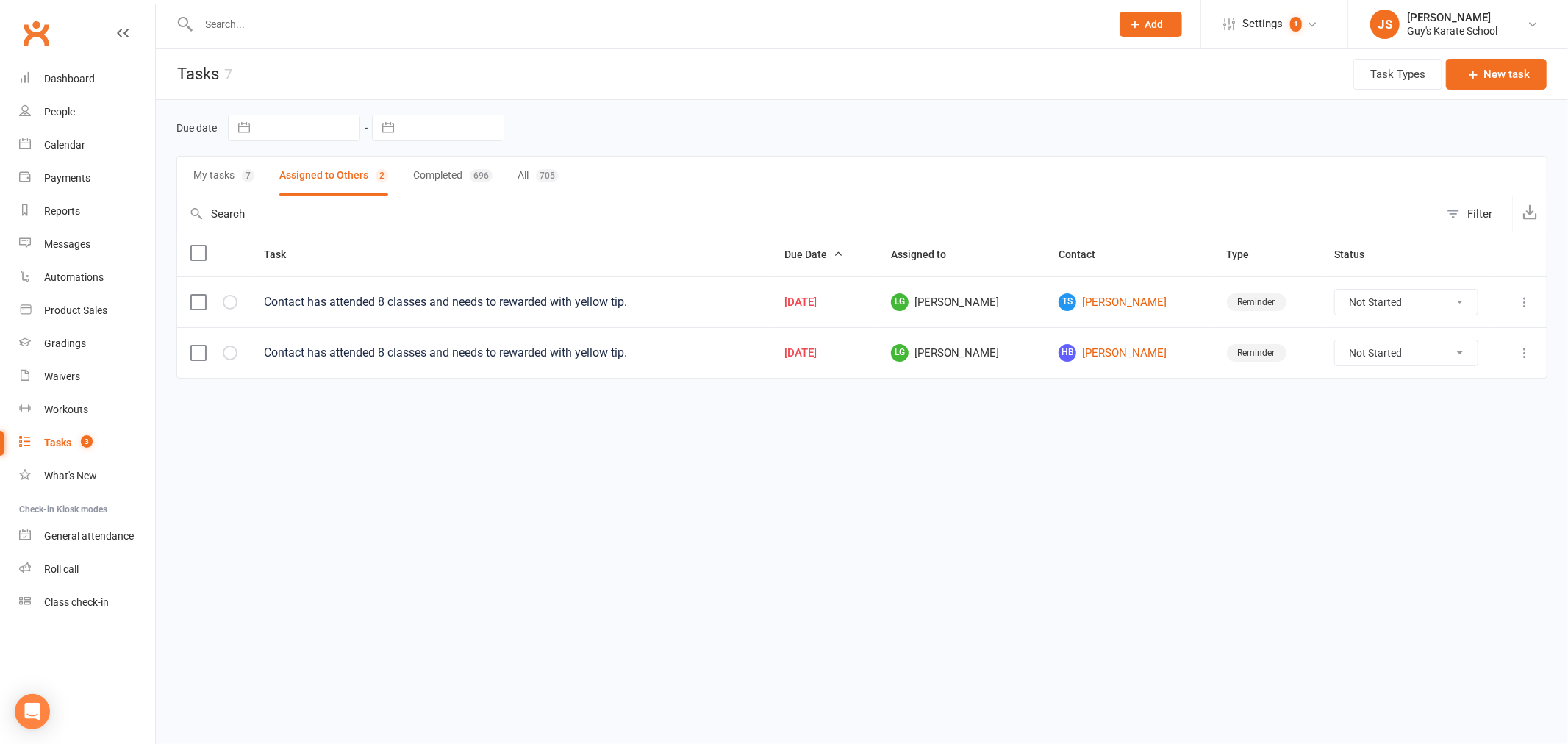
click at [275, 20] on input "text" at bounding box center [647, 24] width 907 height 20
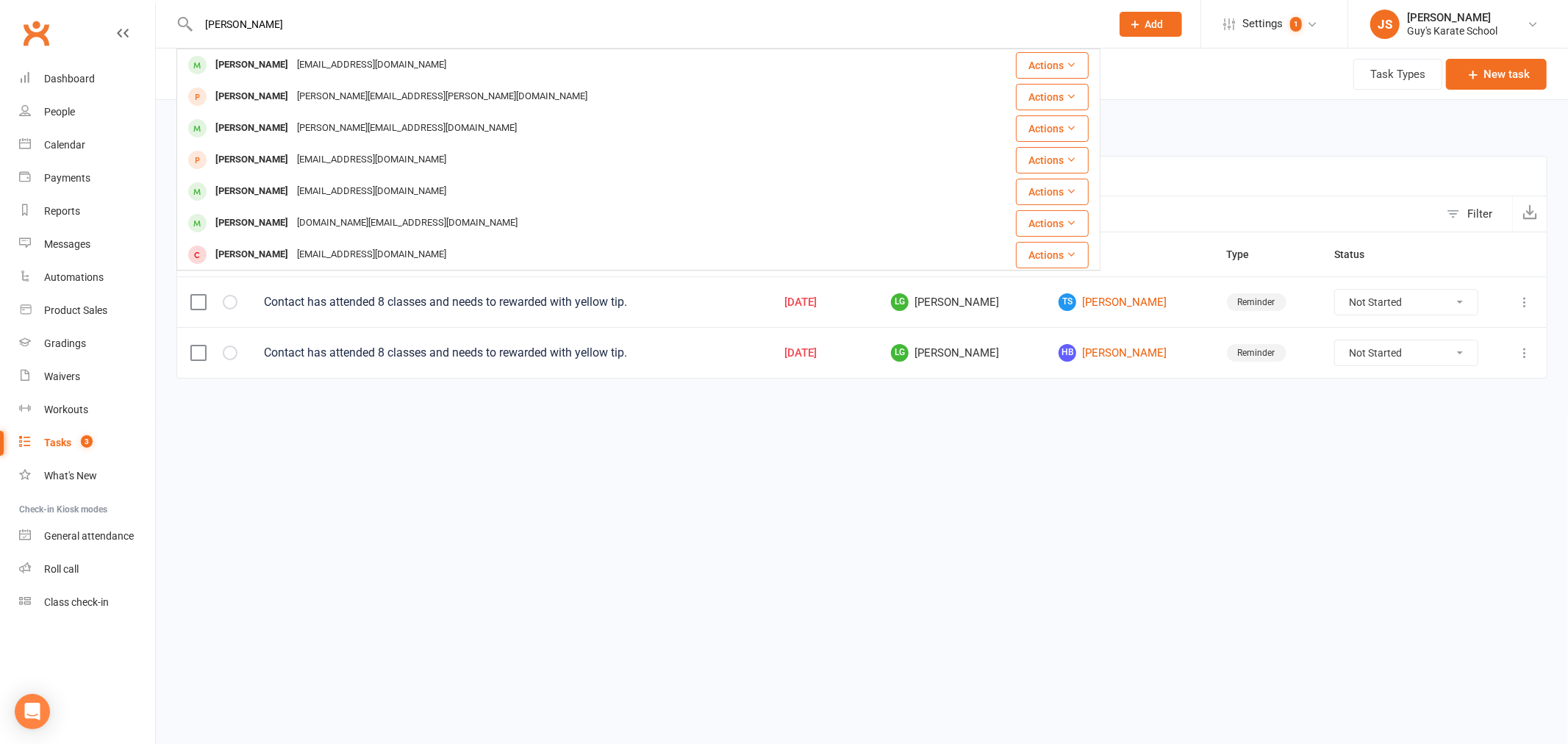
type input "[PERSON_NAME]"
click at [305, 55] on div "[EMAIL_ADDRESS][DOMAIN_NAME]" at bounding box center [372, 65] width 158 height 21
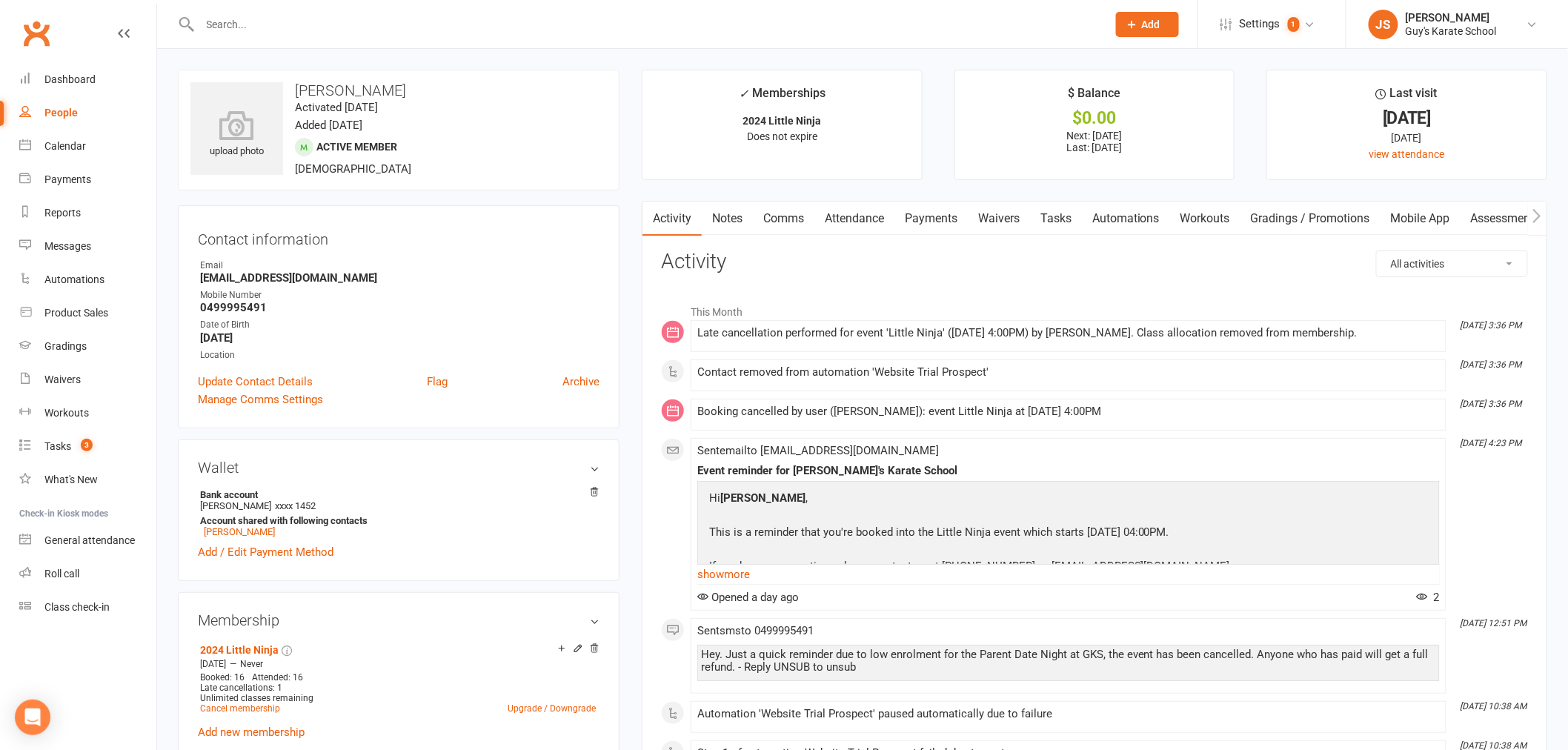
click at [729, 221] on link "Notes" at bounding box center [727, 219] width 51 height 34
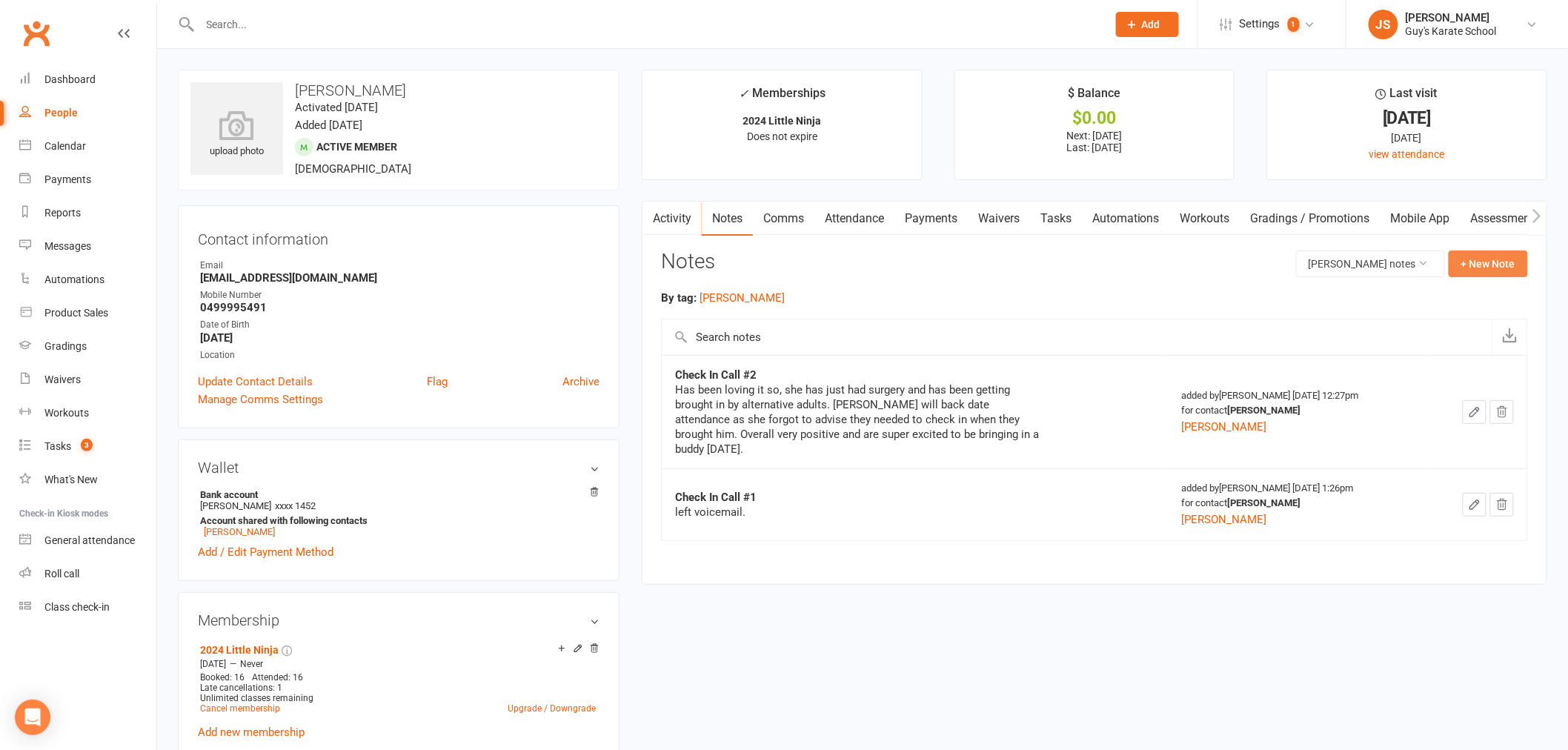
click at [1485, 268] on button "+ New Note" at bounding box center [1488, 263] width 80 height 27
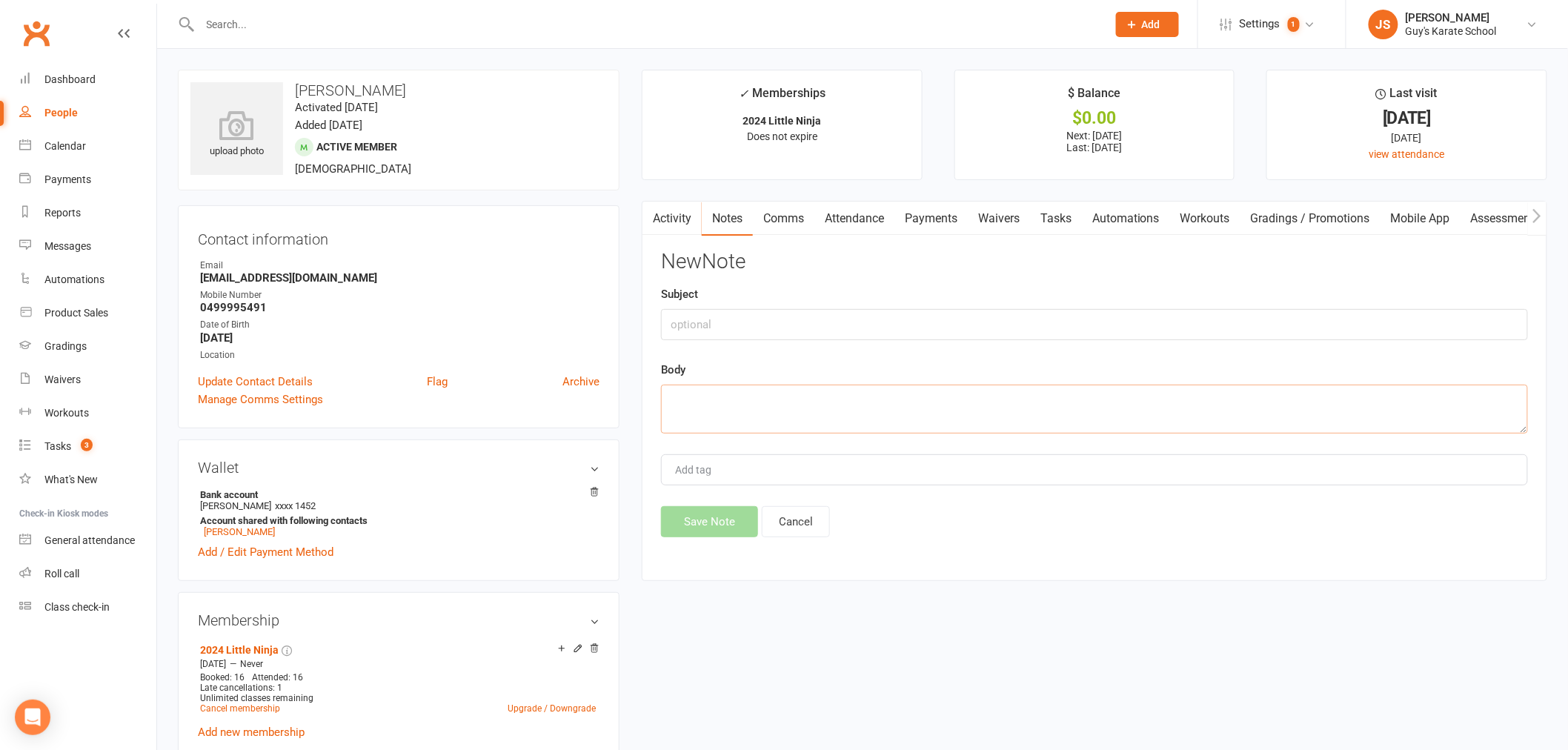
click at [923, 406] on textarea at bounding box center [1095, 409] width 867 height 49
paste textarea "Hi [PERSON_NAME] won’t be attending his class [DATE] due to a injury at home th…"
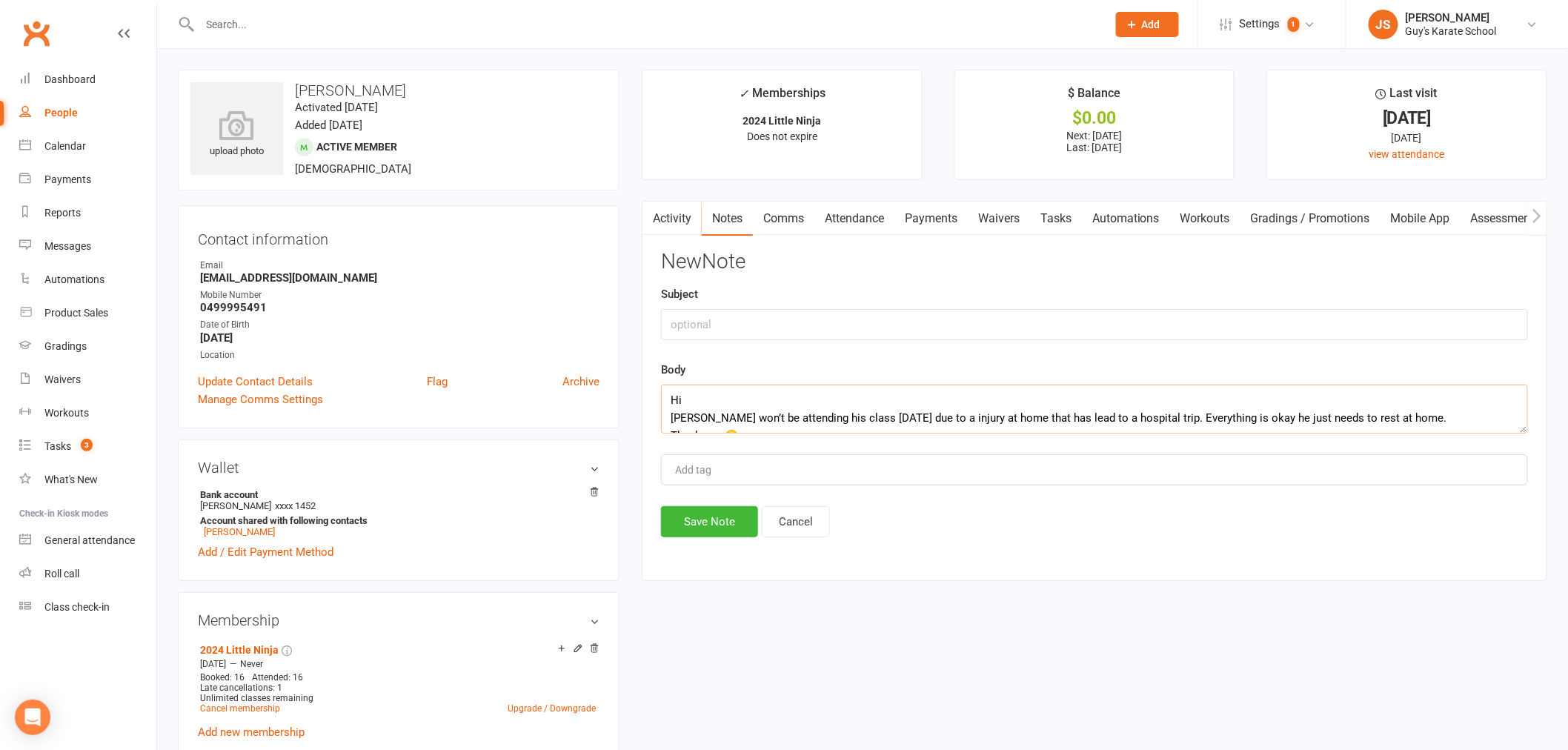
scroll to position [9, 0]
type textarea "Hi [PERSON_NAME] won’t be attending his class [DATE] due to a injury at home th…"
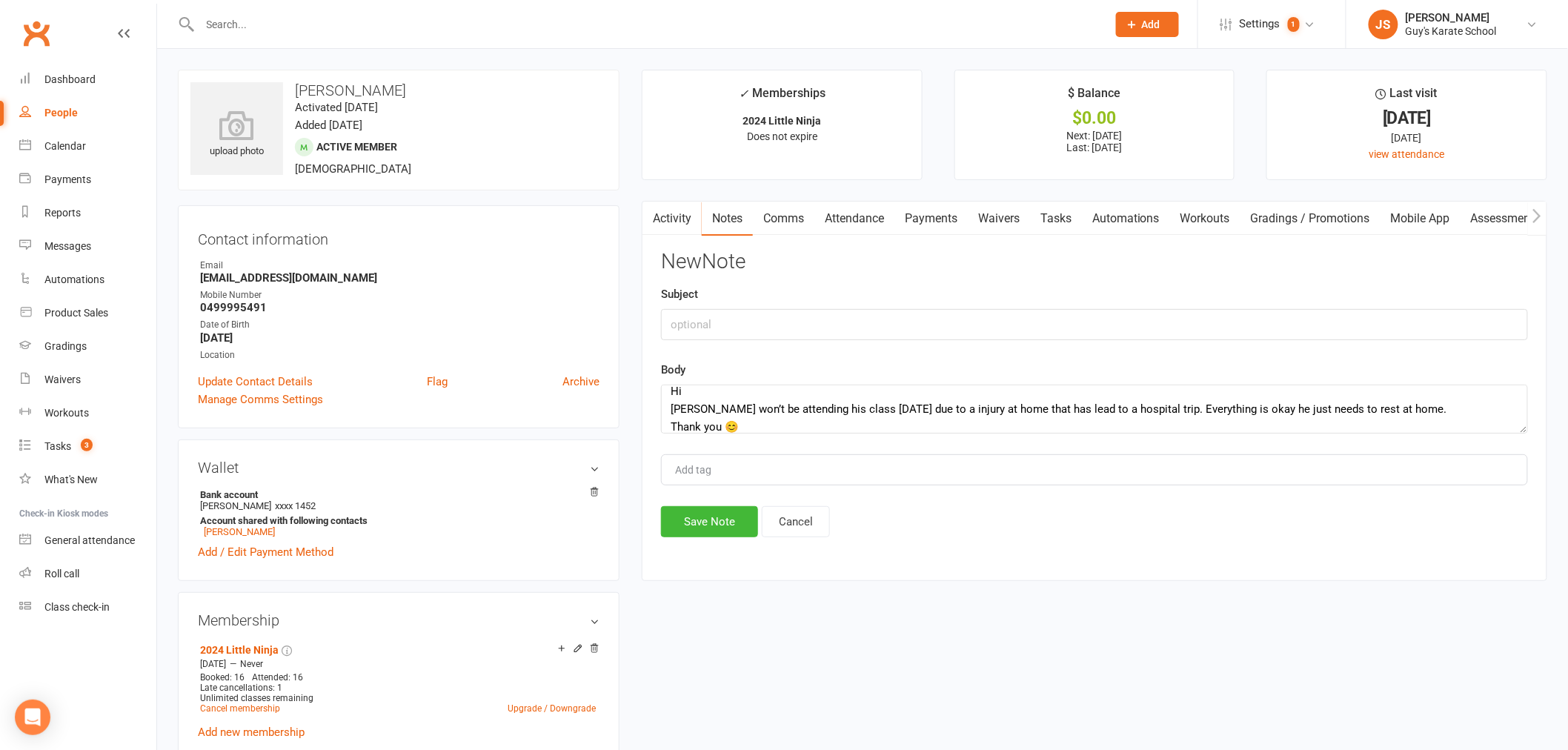
click at [818, 456] on div "Add tag" at bounding box center [1095, 469] width 867 height 31
type input "[PERSON_NAME]"
click at [668, 528] on button "Save Note" at bounding box center [709, 521] width 97 height 31
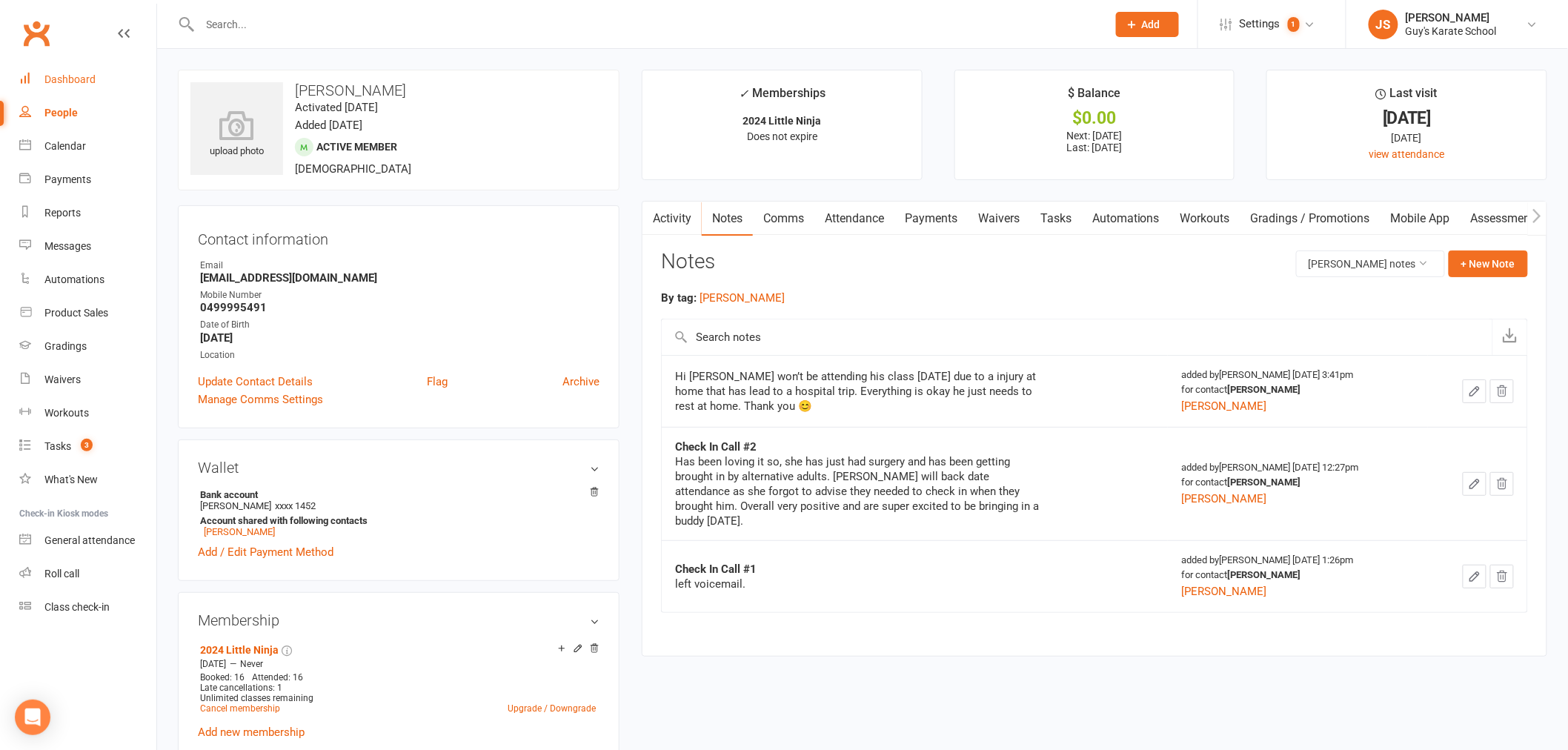
click at [75, 86] on link "Dashboard" at bounding box center [87, 80] width 137 height 34
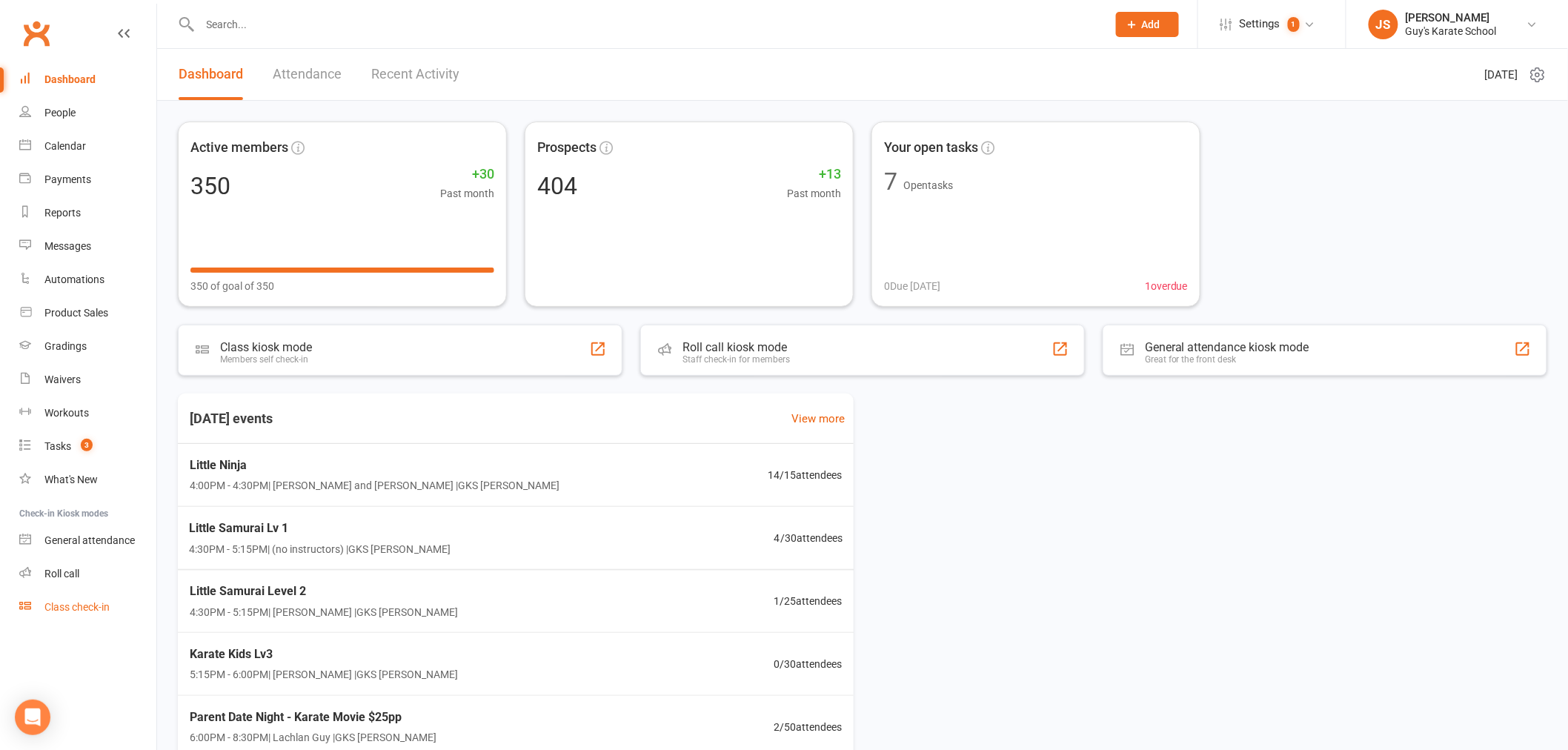
click at [62, 602] on div "Class check-in" at bounding box center [76, 607] width 65 height 12
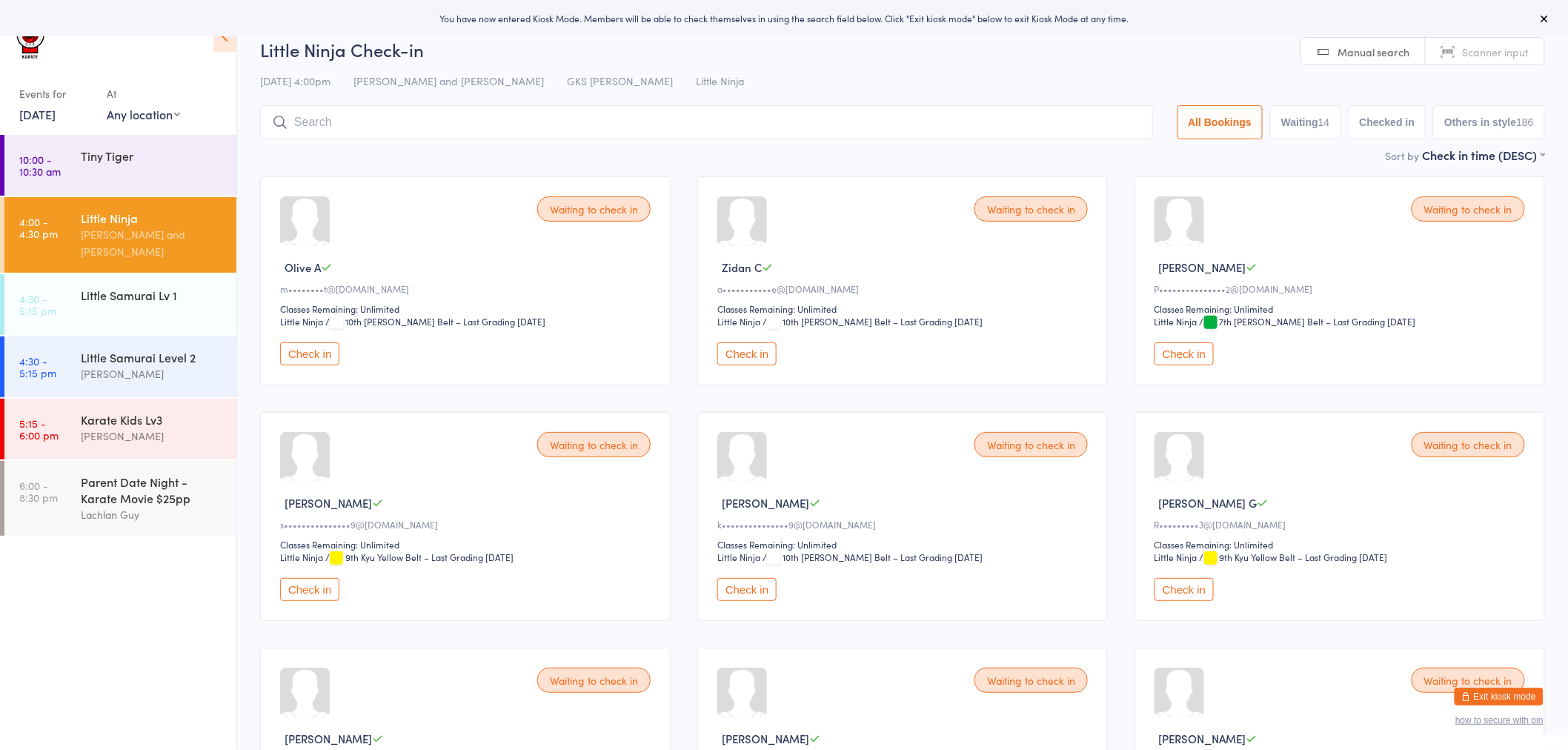
click at [311, 589] on button "Check in" at bounding box center [310, 589] width 60 height 23
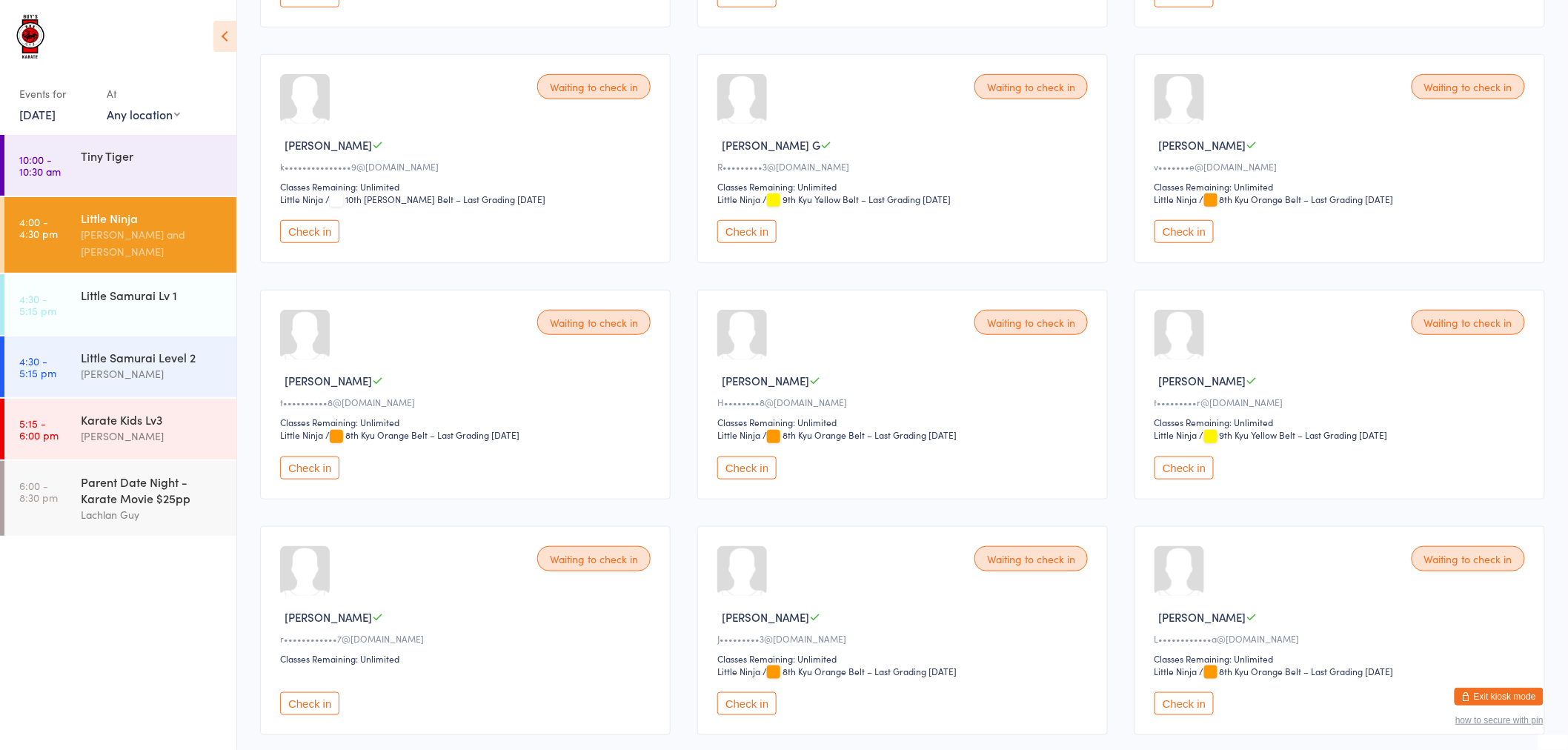
scroll to position [329, 0]
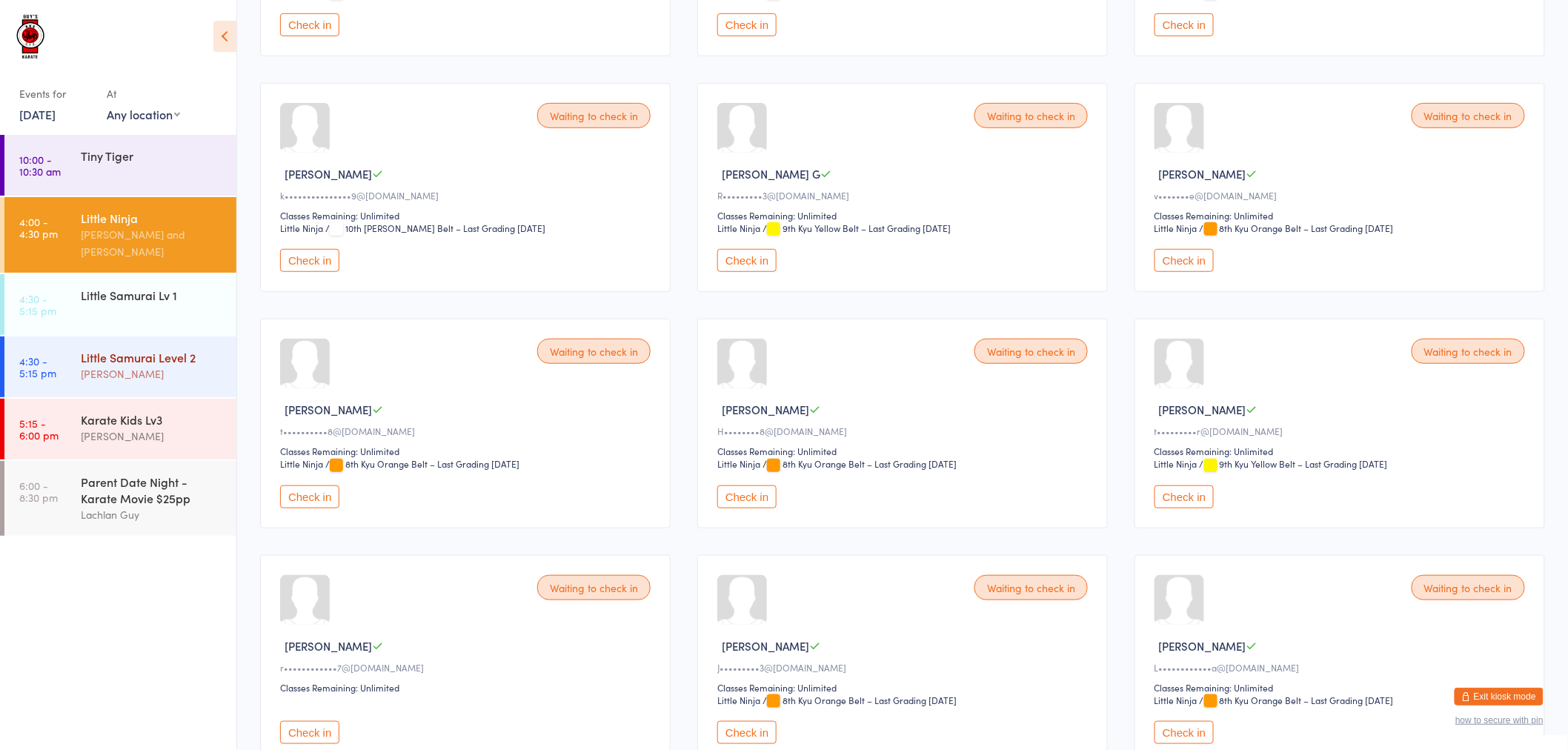
click at [187, 365] on div "[PERSON_NAME]" at bounding box center [152, 374] width 143 height 17
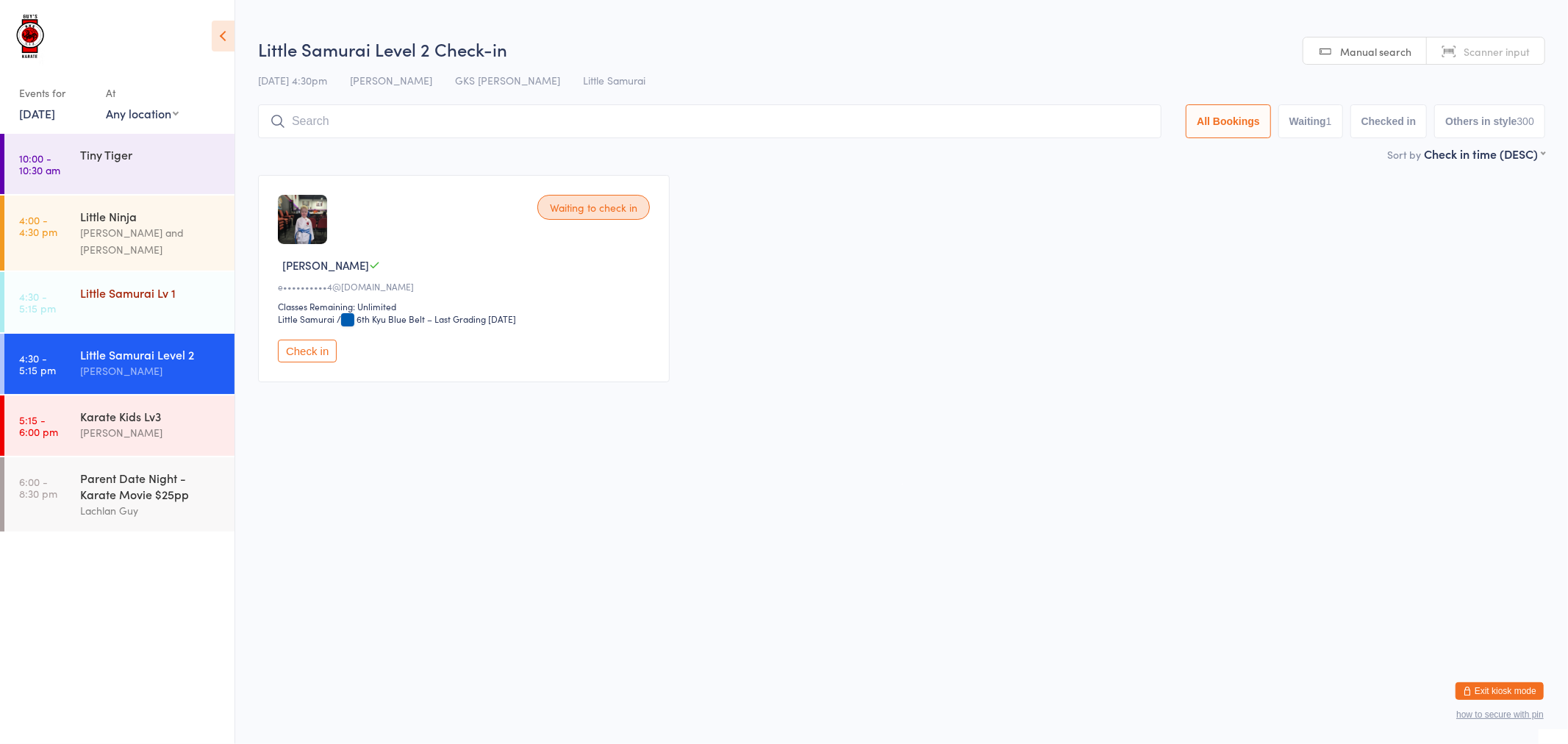
click at [178, 290] on div "Little Samurai Lv 1" at bounding box center [157, 292] width 154 height 41
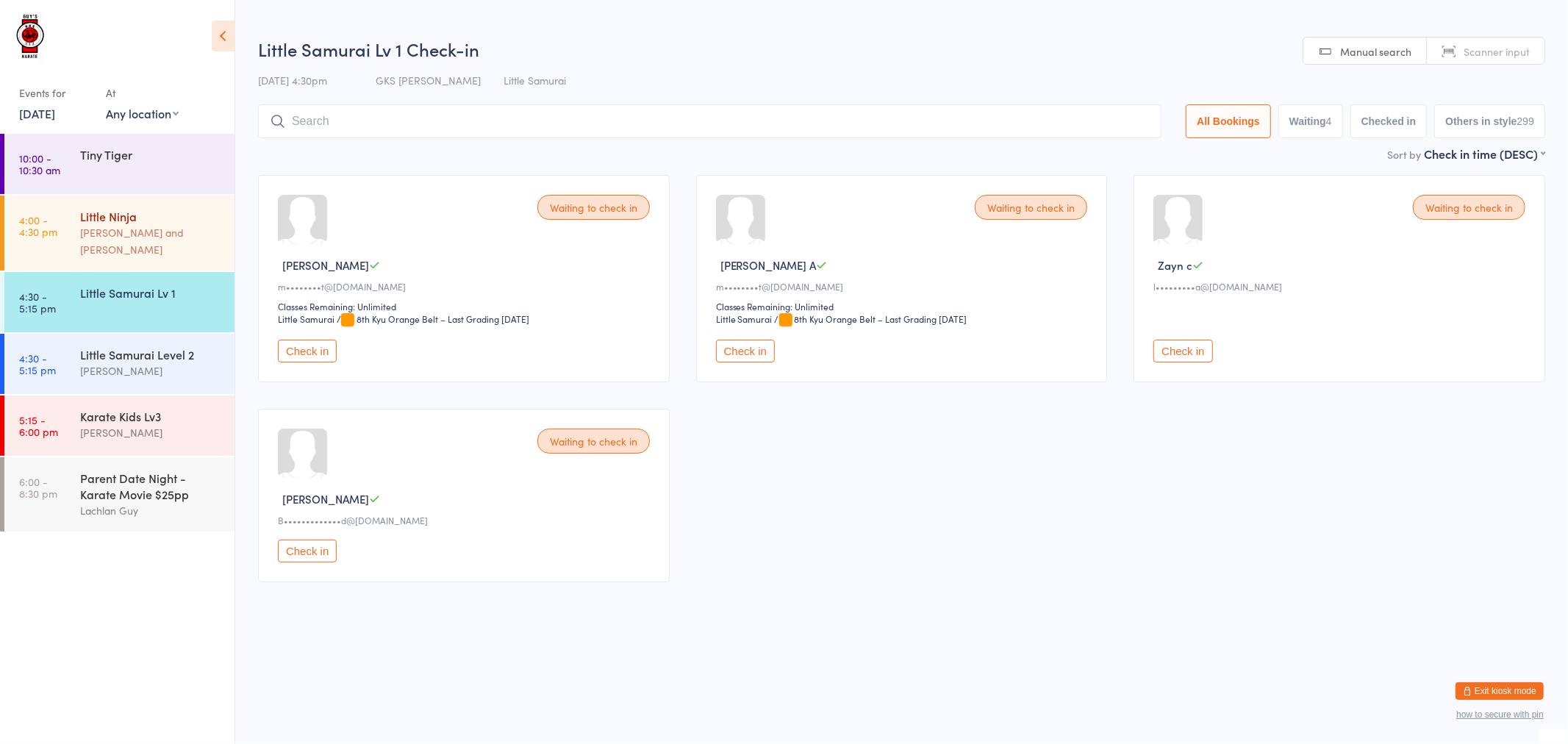
click at [172, 228] on div "Lindsay Guy and Lachlan Guy" at bounding box center [151, 241] width 142 height 34
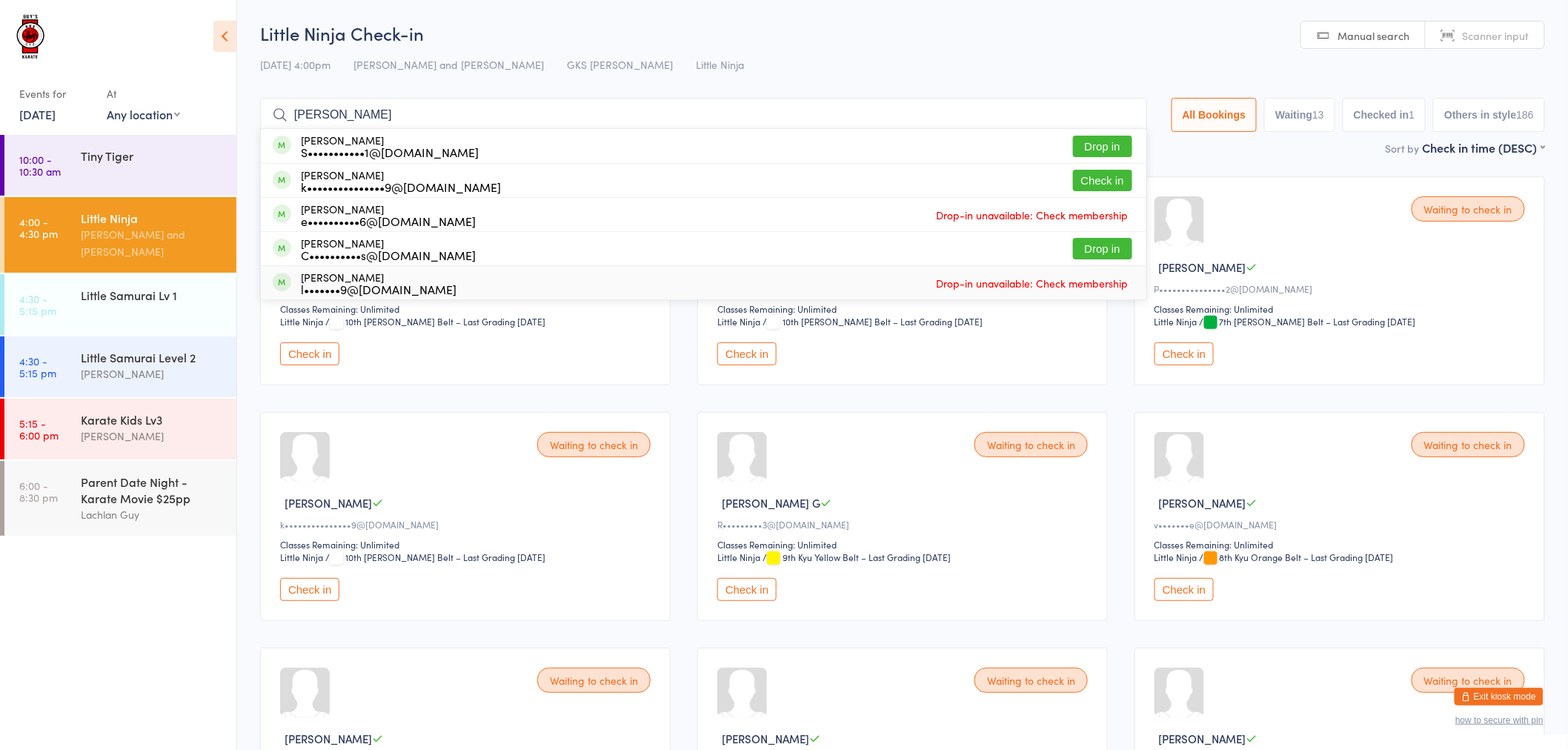
click at [516, 388] on div "Waiting to check in Olive A m••••••••t@hotmail.com Classes Remaining: Unlimited…" at bounding box center [903, 752] width 1312 height 1179
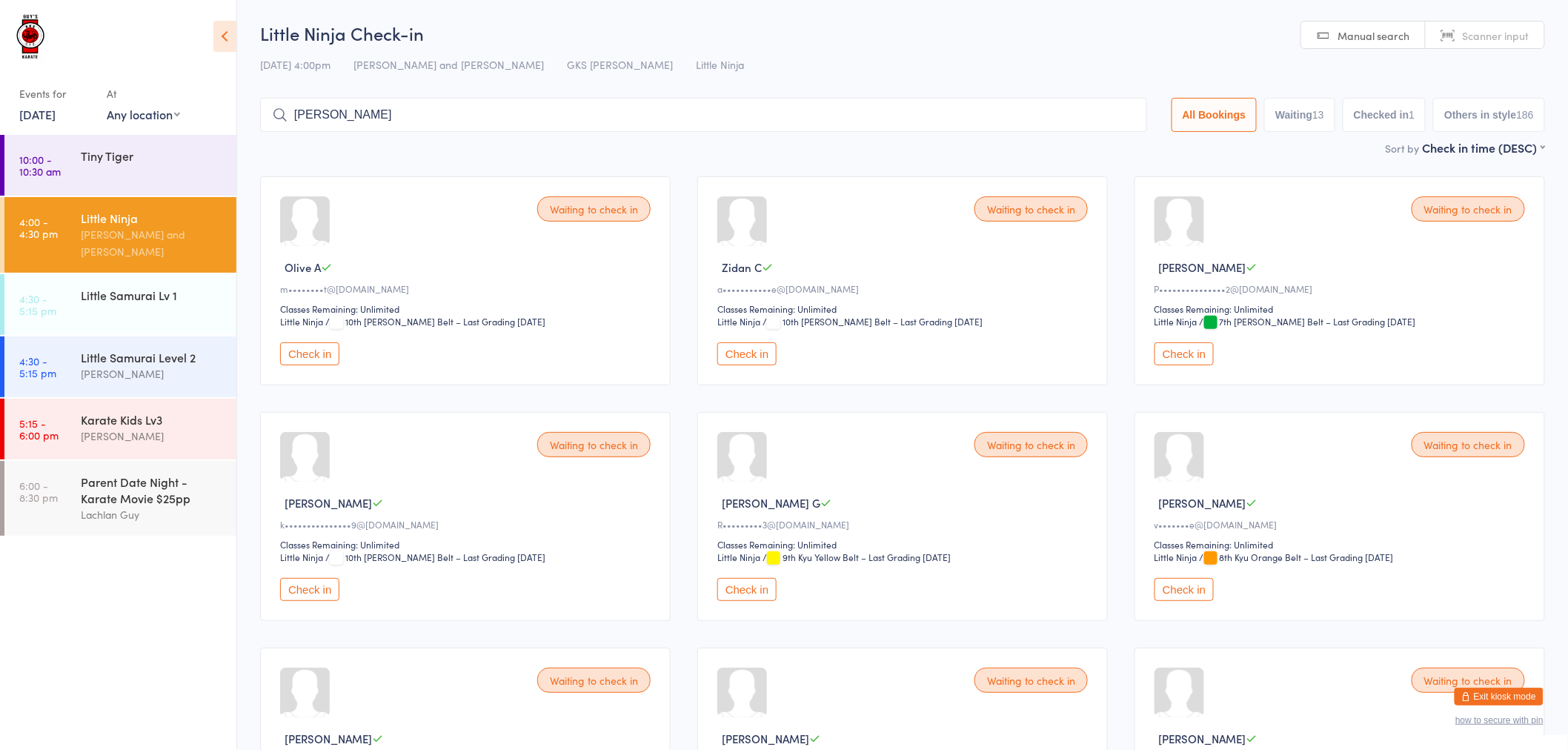
click at [348, 109] on input "leo" at bounding box center [704, 115] width 887 height 34
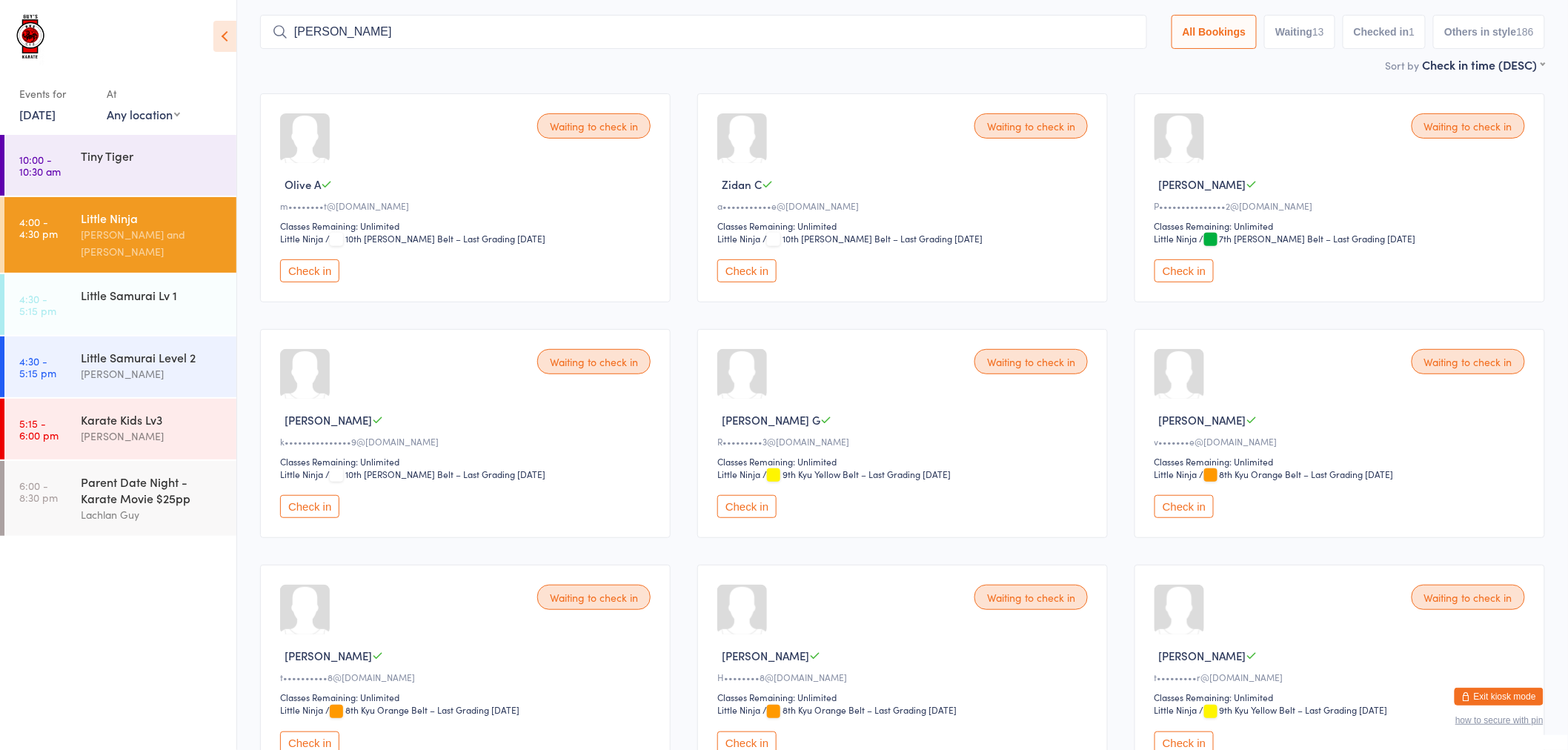
scroll to position [99, 0]
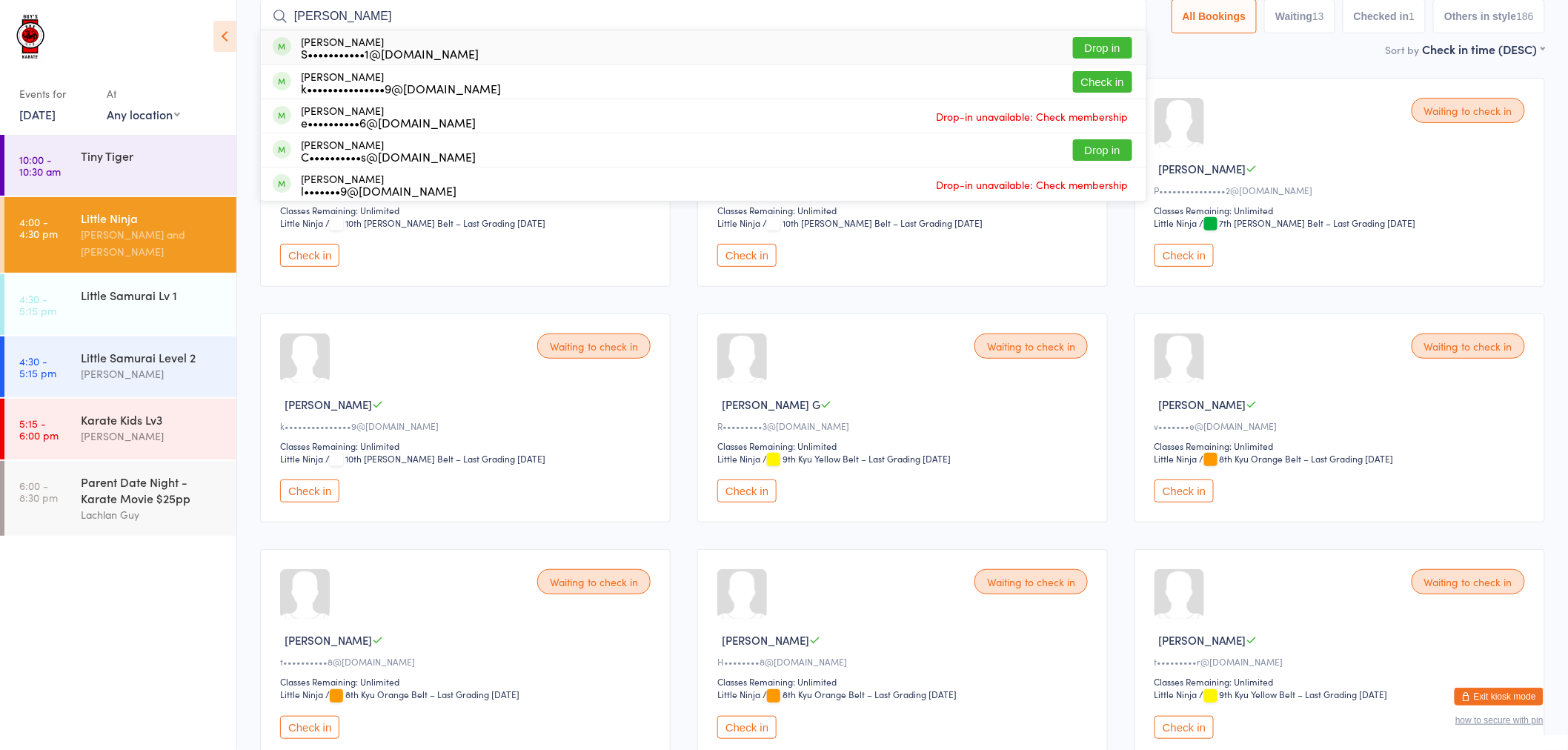
type input "leo t"
click at [1081, 50] on button "Drop in" at bounding box center [1103, 47] width 60 height 21
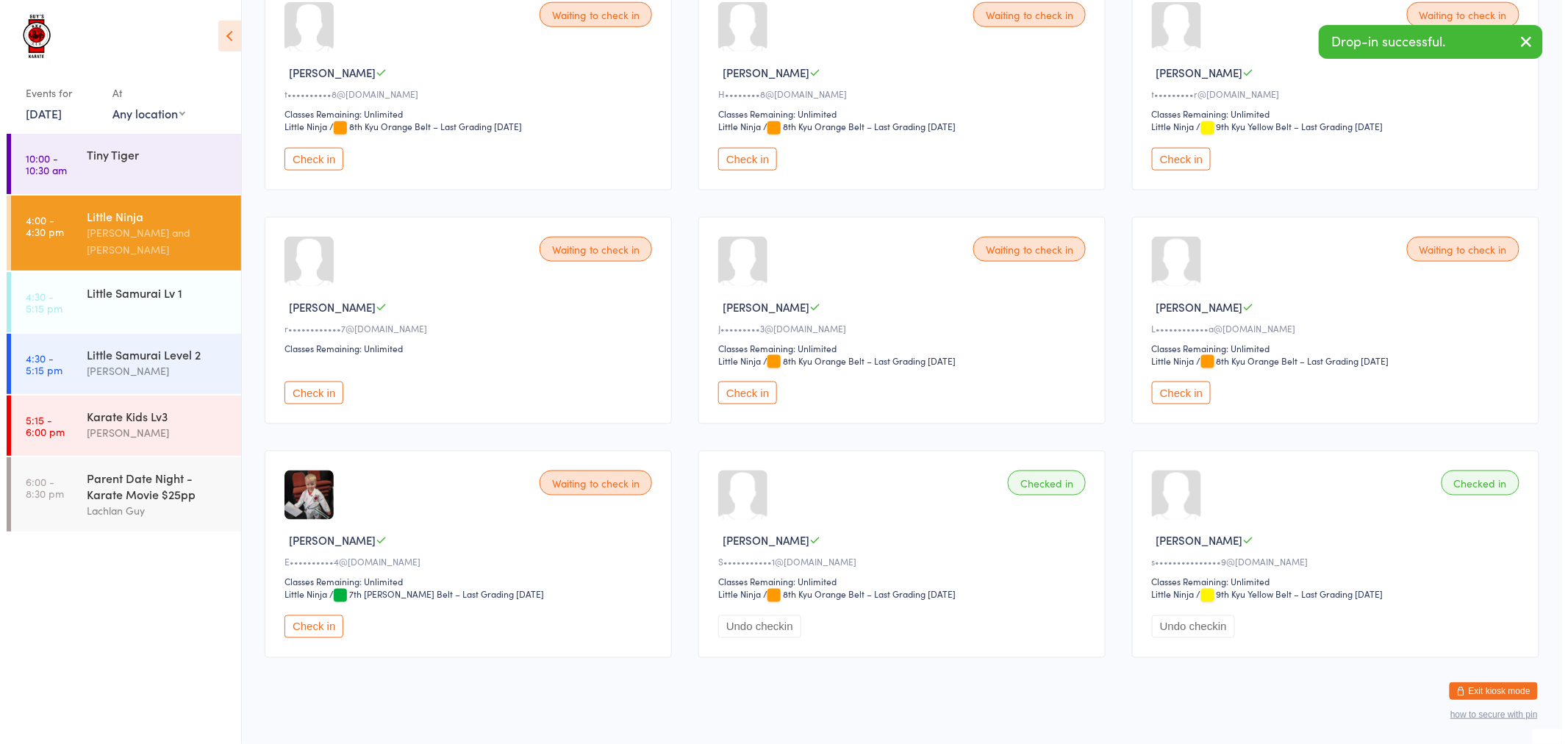
scroll to position [673, 0]
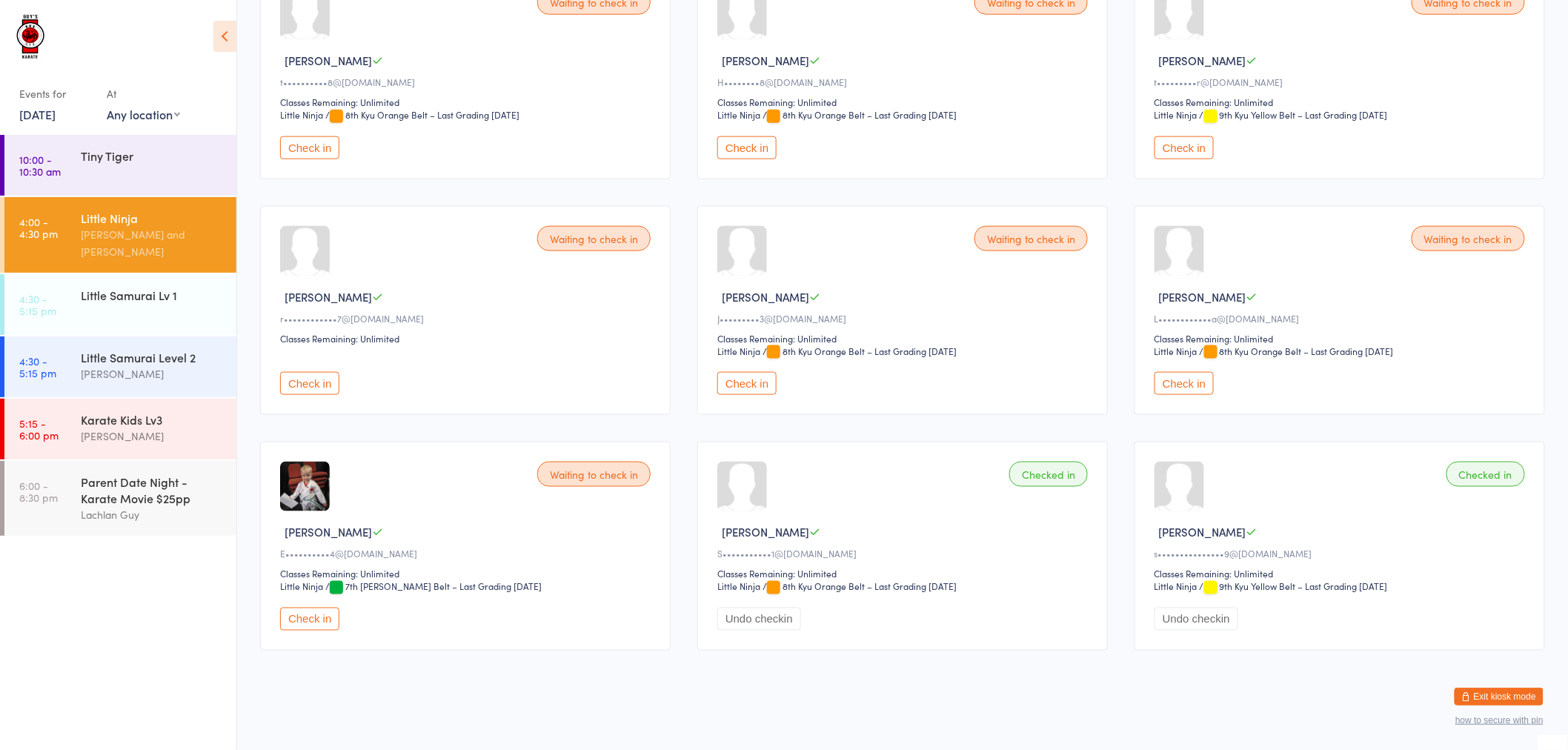
click at [1483, 697] on button "Exit kiosk mode" at bounding box center [1499, 696] width 89 height 18
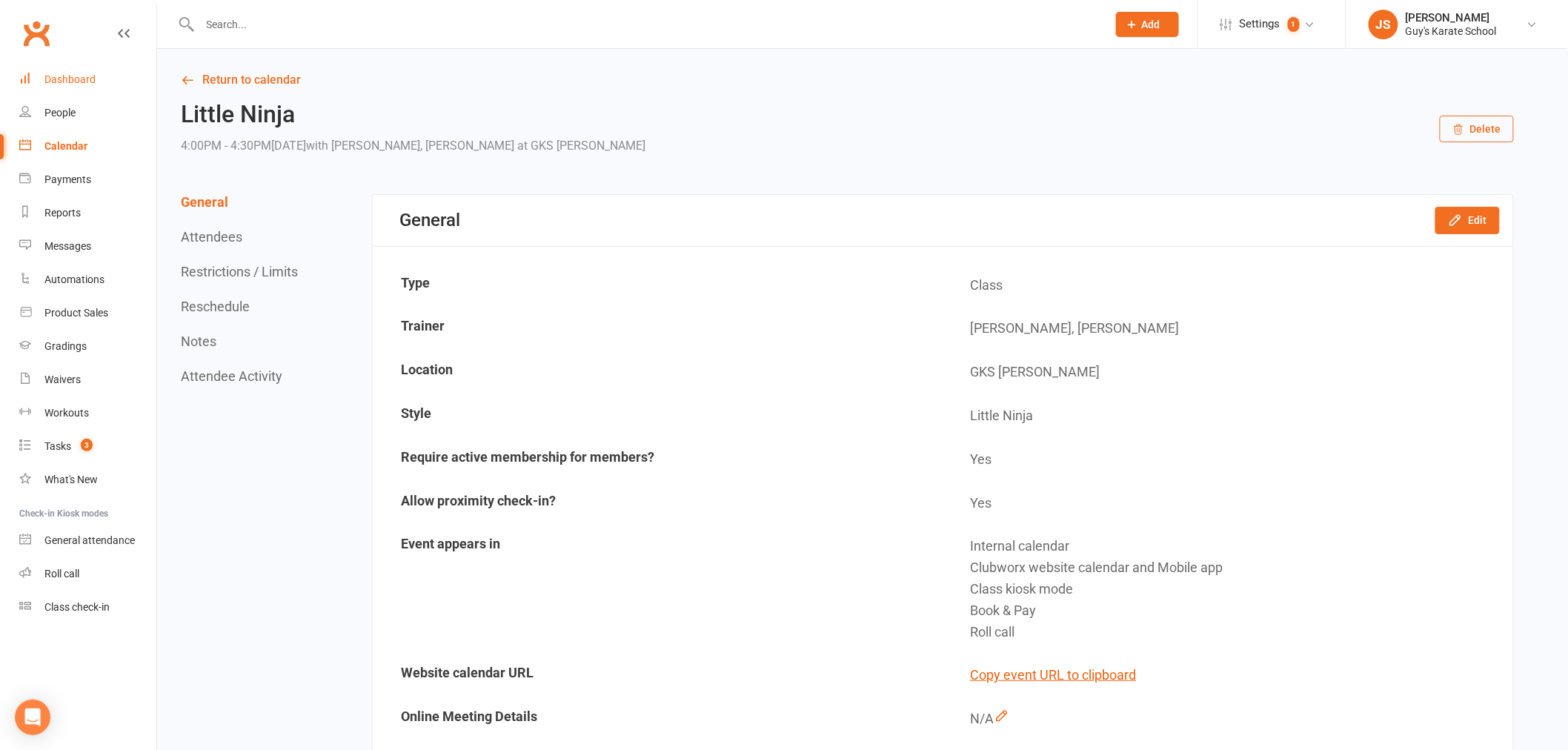
click at [96, 77] on link "Dashboard" at bounding box center [87, 80] width 137 height 34
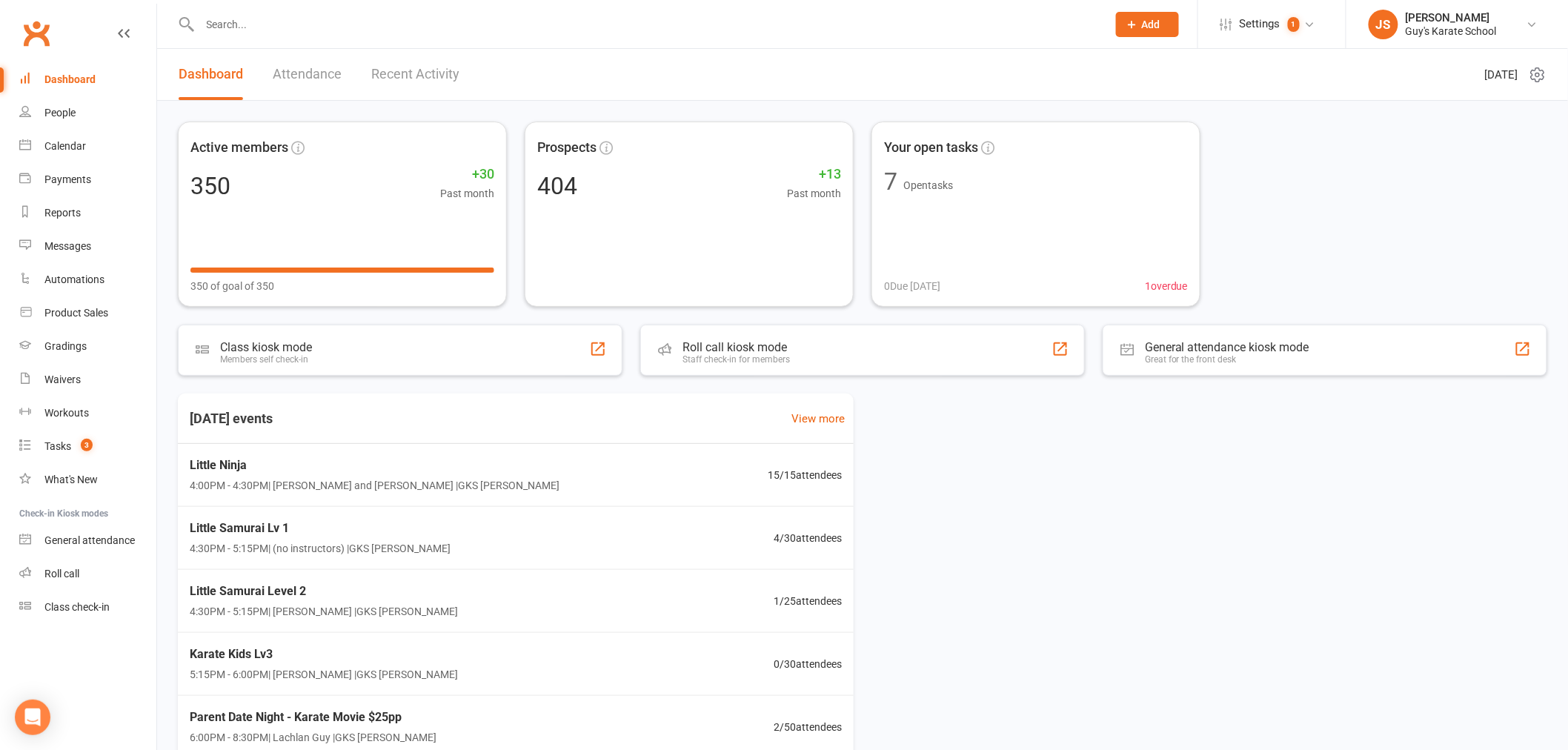
click at [1313, 117] on div "Active members 350 +30 Past month 350 of goal of 350 Prospects 404 +13 Past mon…" at bounding box center [862, 447] width 1411 height 693
click at [1539, 276] on div "Active members 350 +30 Past month 350 of goal of 350 Prospects 404 +13 Past mon…" at bounding box center [863, 214] width 1370 height 185
click at [1147, 21] on span "Add" at bounding box center [1151, 24] width 18 height 12
click at [1331, 130] on div "Active members 350 +30 Past month 350 of goal of 350 Prospects 404 +13 Past mon…" at bounding box center [863, 214] width 1370 height 185
click at [1498, 208] on div "Active members 350 +30 Past month 350 of goal of 350 Prospects 404 +13 Past mon…" at bounding box center [863, 214] width 1370 height 185
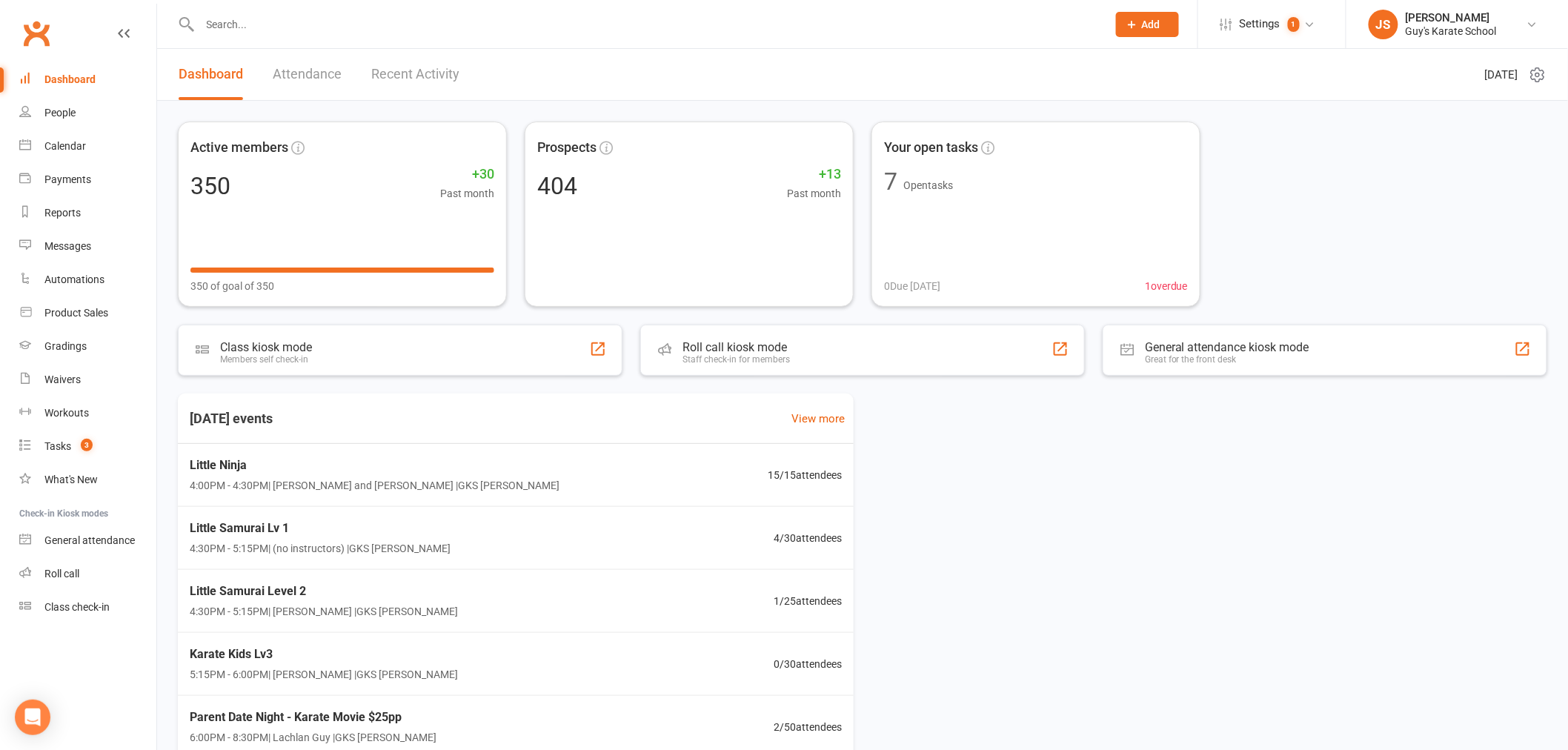
drag, startPoint x: 1511, startPoint y: 200, endPoint x: 1572, endPoint y: 295, distance: 112.9
click at [1568, 295] on html "Prospect Member Non-attending contact Class / event Appointment Grading event T…" at bounding box center [784, 417] width 1568 height 835
click at [1513, 172] on div "Active members 350 +30 Past month 350 of goal of 350 Prospects 404 +13 Past mon…" at bounding box center [863, 214] width 1370 height 185
click at [1283, 189] on div "Active members 350 +30 Past month 350 of goal of 350 Prospects 404 +13 Past mon…" at bounding box center [863, 214] width 1370 height 185
click at [1310, 179] on div "Active members 350 +30 Past month 350 of goal of 350 Prospects 404 +13 Past mon…" at bounding box center [863, 214] width 1370 height 185
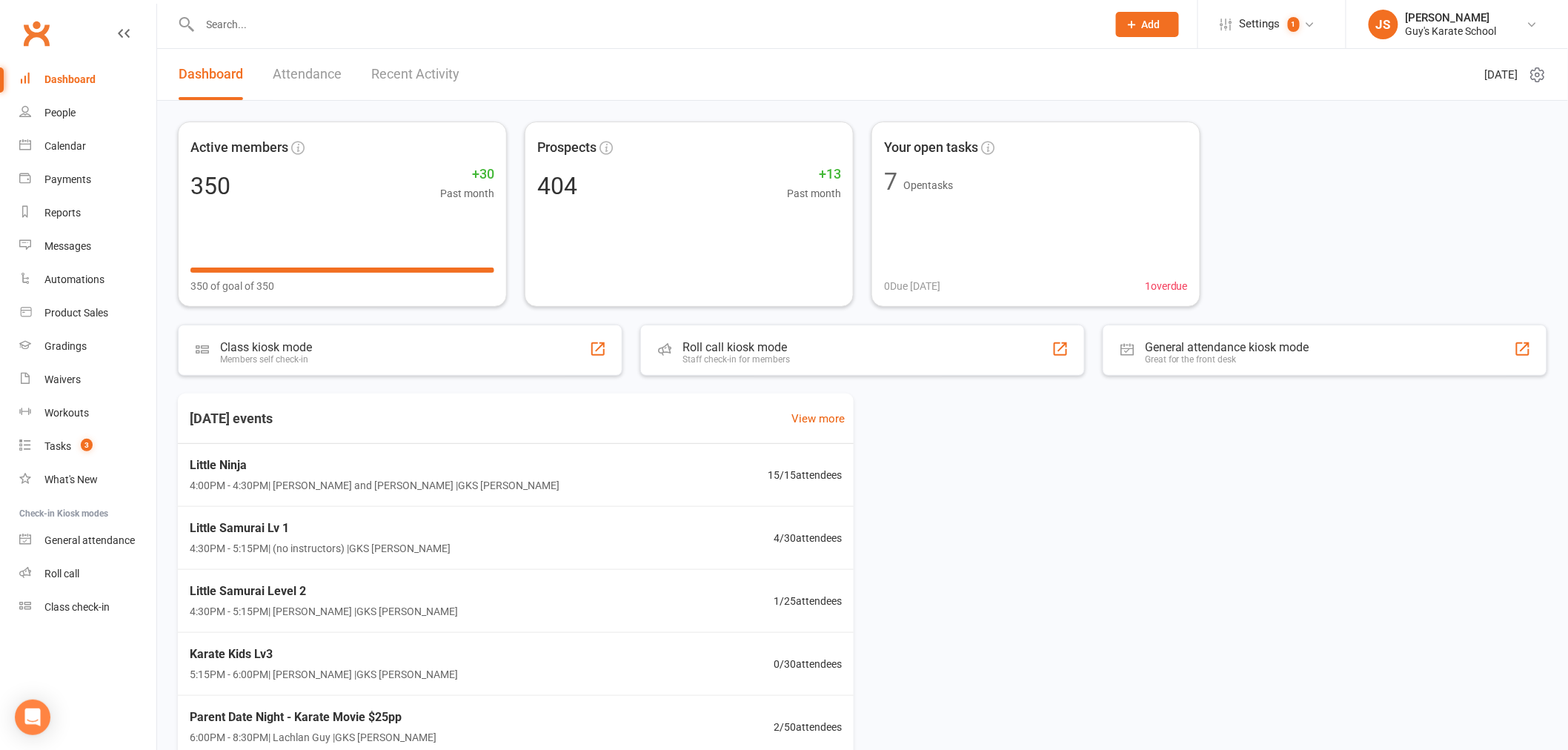
drag, startPoint x: 1344, startPoint y: 196, endPoint x: 1255, endPoint y: 124, distance: 114.5
click at [1306, 151] on div "Active members 350 +30 Past month 350 of goal of 350 Prospects 404 +13 Past mon…" at bounding box center [863, 214] width 1370 height 185
click at [1257, 139] on div "Active members 350 +30 Past month 350 of goal of 350 Prospects 404 +13 Past mon…" at bounding box center [863, 214] width 1370 height 185
